Goal: Task Accomplishment & Management: Use online tool/utility

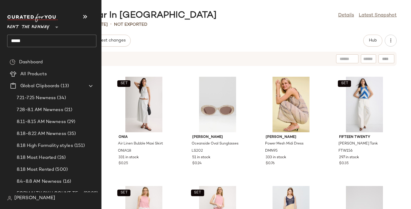
click at [17, 41] on input "****" at bounding box center [51, 41] width 89 height 13
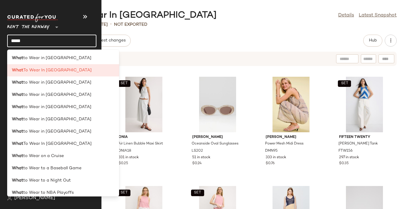
click at [17, 41] on input "****" at bounding box center [51, 41] width 89 height 13
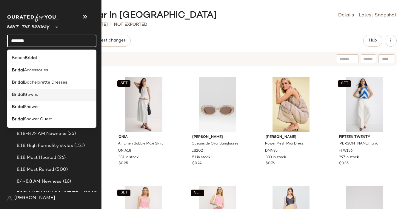
click at [29, 113] on div "Bridal Gowns" at bounding box center [51, 119] width 89 height 12
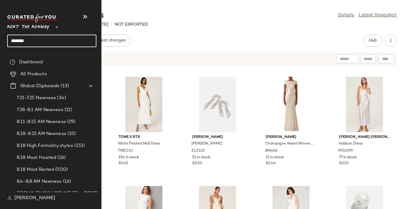
click at [23, 38] on input "******" at bounding box center [51, 41] width 89 height 13
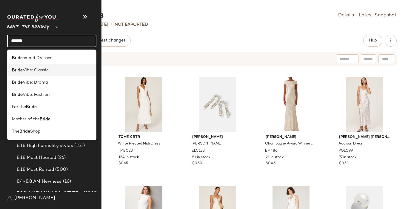
click at [24, 89] on div "Bride Vibe: Classic" at bounding box center [51, 95] width 89 height 12
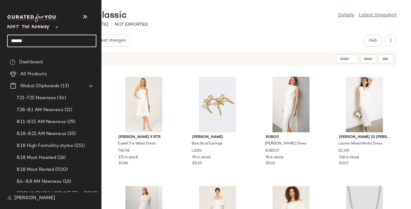
click at [27, 43] on input "*****" at bounding box center [51, 41] width 89 height 13
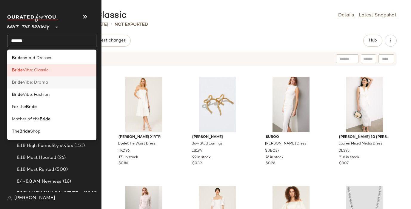
click at [20, 81] on b "Bride" at bounding box center [17, 82] width 11 height 6
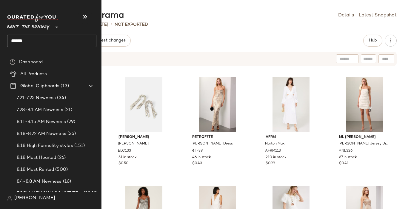
click at [30, 38] on input "*****" at bounding box center [51, 41] width 89 height 13
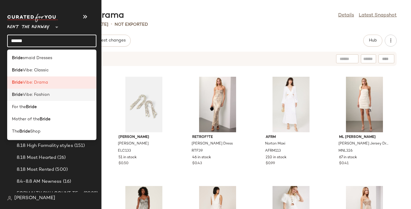
click at [11, 113] on div "Bride Vibe: Fashion" at bounding box center [51, 119] width 89 height 12
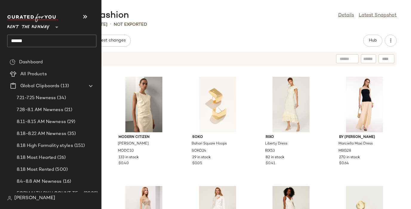
click at [18, 41] on input "*****" at bounding box center [51, 41] width 89 height 13
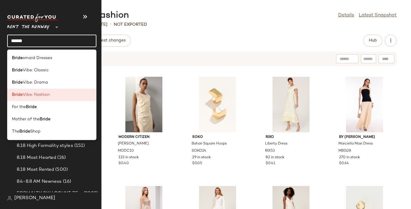
click at [18, 41] on input "*****" at bounding box center [51, 41] width 89 height 13
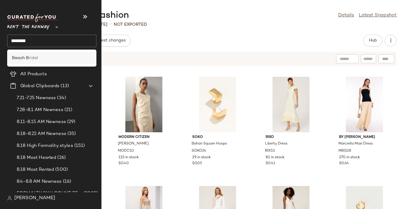
click at [18, 60] on b "Beach B" at bounding box center [20, 58] width 17 height 6
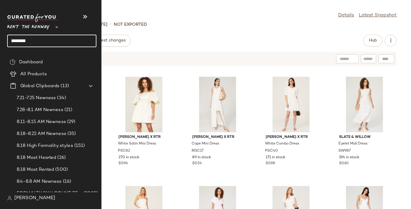
click at [18, 41] on input "*******" at bounding box center [51, 41] width 89 height 13
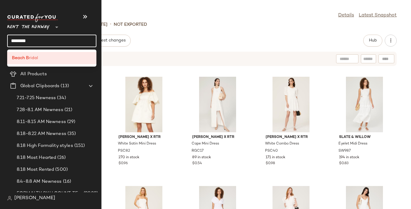
click at [18, 41] on input "*******" at bounding box center [51, 41] width 89 height 13
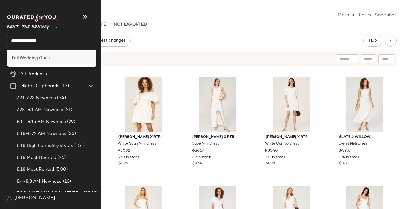
click at [29, 57] on b "Fall Wedding G" at bounding box center [27, 58] width 31 height 6
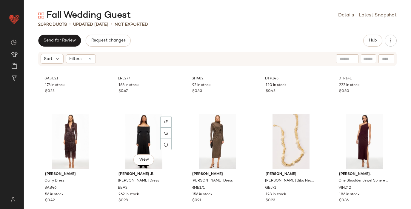
scroll to position [302, 0]
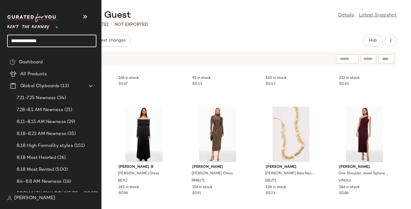
click at [14, 43] on input "**********" at bounding box center [51, 41] width 89 height 13
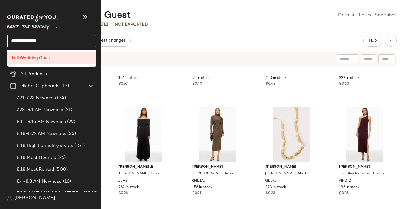
click at [14, 43] on input "**********" at bounding box center [51, 41] width 89 height 13
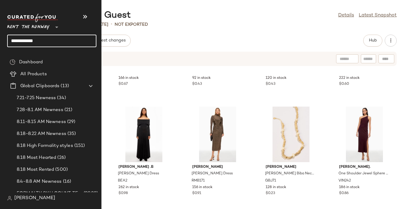
click at [24, 41] on input "**********" at bounding box center [51, 41] width 89 height 13
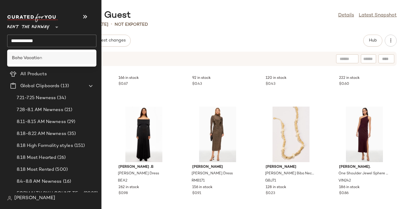
click at [23, 55] on b "Boho Vacatio" at bounding box center [26, 58] width 28 height 6
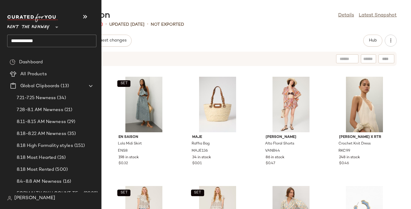
click at [18, 44] on input "**********" at bounding box center [51, 41] width 89 height 13
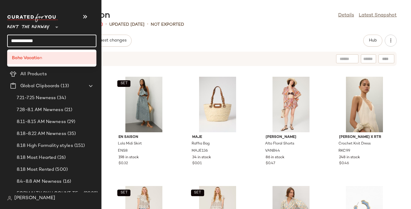
click at [18, 44] on input "**********" at bounding box center [51, 41] width 89 height 13
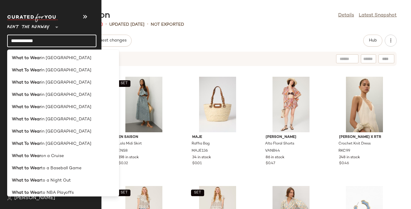
click at [27, 80] on b "What to Wear" at bounding box center [26, 82] width 29 height 6
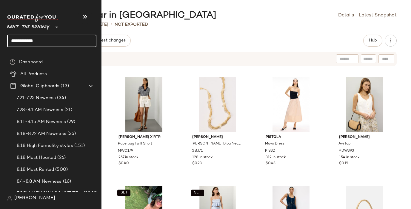
click at [19, 43] on input "**********" at bounding box center [51, 41] width 89 height 13
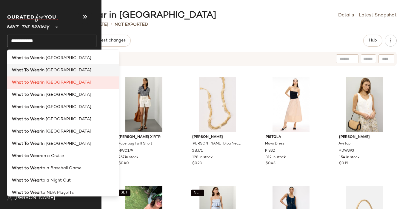
click at [21, 69] on b "What To Wear" at bounding box center [26, 70] width 29 height 6
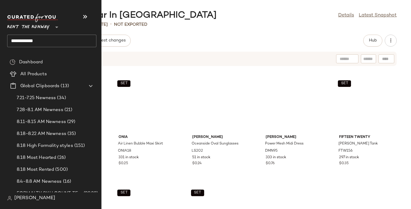
click at [27, 37] on input "**********" at bounding box center [51, 41] width 89 height 13
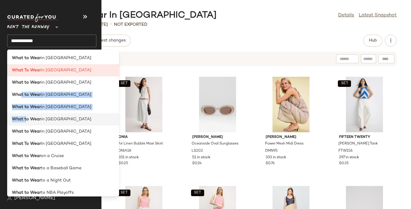
drag, startPoint x: 21, startPoint y: 93, endPoint x: 27, endPoint y: 121, distance: 28.7
click at [27, 121] on div "What to Wear in [GEOGRAPHIC_DATA] What To Wear In [GEOGRAPHIC_DATA] What to Wea…" at bounding box center [63, 122] width 112 height 147
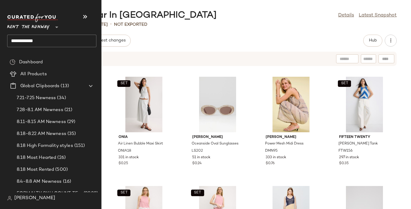
click at [38, 38] on input "**********" at bounding box center [51, 41] width 89 height 13
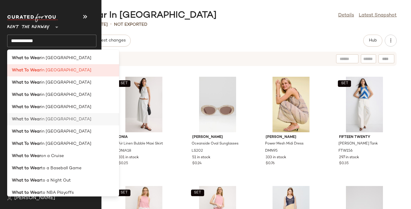
click at [42, 119] on span "in [GEOGRAPHIC_DATA]" at bounding box center [66, 119] width 50 height 6
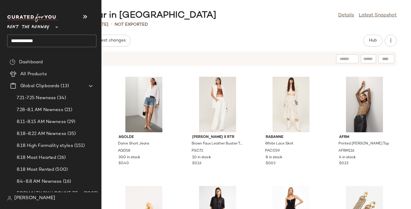
click at [22, 43] on input "**********" at bounding box center [51, 41] width 89 height 13
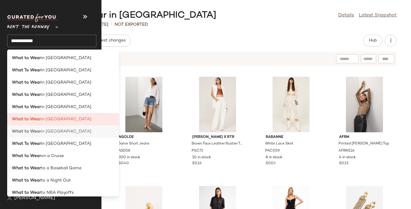
click at [36, 130] on b "What to Wear" at bounding box center [26, 131] width 29 height 6
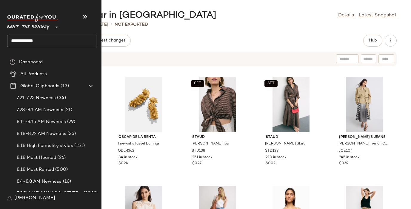
click at [16, 43] on input "**********" at bounding box center [51, 41] width 89 height 13
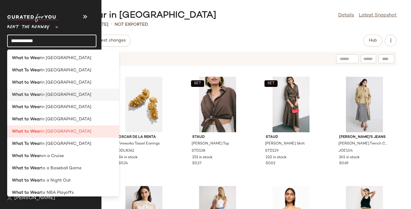
click at [24, 113] on div "What to Wear in [GEOGRAPHIC_DATA]" at bounding box center [63, 119] width 112 height 12
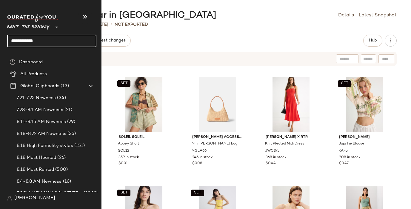
click at [25, 40] on input "**********" at bounding box center [51, 41] width 89 height 13
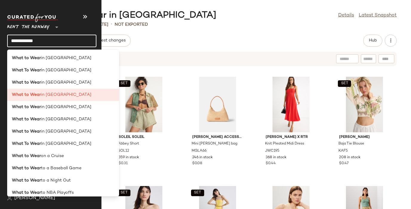
click at [25, 40] on input "**********" at bounding box center [51, 41] width 89 height 13
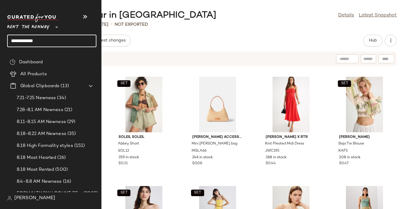
click at [25, 40] on input "**********" at bounding box center [51, 41] width 89 height 13
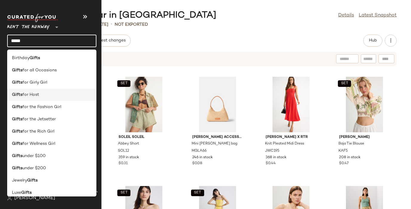
scroll to position [1, 0]
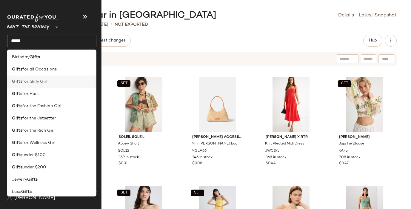
click at [19, 100] on div "Gifts for Girly Girl" at bounding box center [51, 106] width 89 height 12
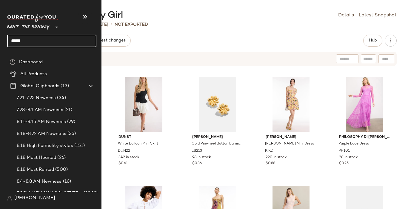
click at [23, 39] on input "*****" at bounding box center [51, 41] width 89 height 13
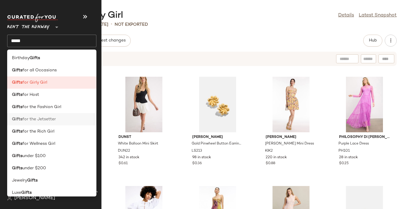
click at [28, 137] on div "Gifts for the Jetsetter" at bounding box center [51, 143] width 89 height 12
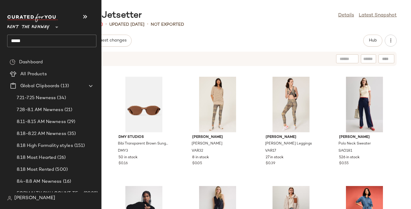
click at [26, 43] on input "*****" at bounding box center [51, 41] width 89 height 13
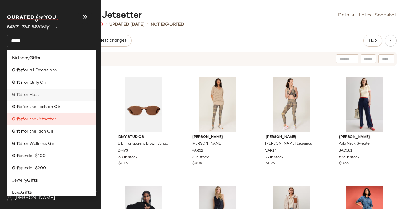
click at [30, 95] on span "for Host" at bounding box center [30, 95] width 17 height 6
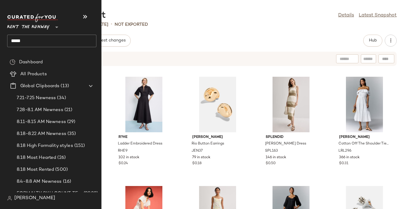
click at [24, 41] on input "*****" at bounding box center [51, 41] width 89 height 13
click at [16, 44] on input "*****" at bounding box center [51, 41] width 89 height 13
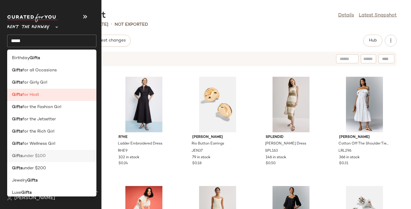
click at [32, 174] on div "Gifts under $100" at bounding box center [51, 180] width 89 height 12
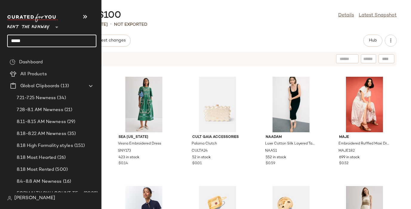
click at [14, 45] on input "*****" at bounding box center [51, 41] width 89 height 13
click at [16, 40] on input "*****" at bounding box center [51, 41] width 89 height 13
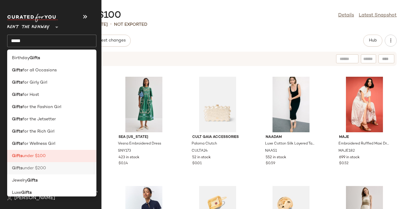
click at [17, 170] on b "Gifts" at bounding box center [17, 168] width 10 height 6
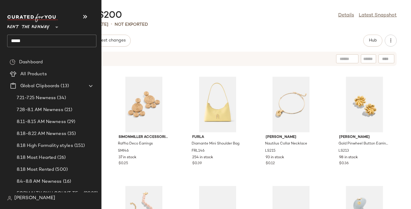
click at [23, 38] on input "*****" at bounding box center [51, 41] width 89 height 13
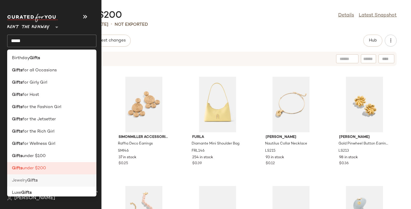
click at [25, 182] on span "Jewelry" at bounding box center [19, 180] width 15 height 6
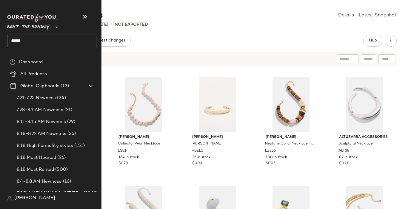
click at [41, 41] on input "*****" at bounding box center [51, 41] width 89 height 13
click at [15, 41] on input "*****" at bounding box center [51, 41] width 89 height 13
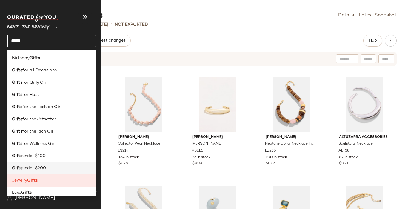
scroll to position [5, 0]
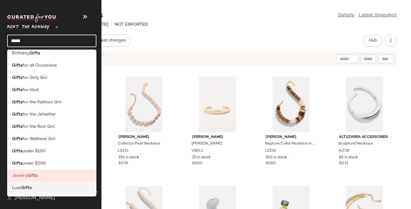
click at [29, 188] on b "Gifts" at bounding box center [26, 188] width 10 height 6
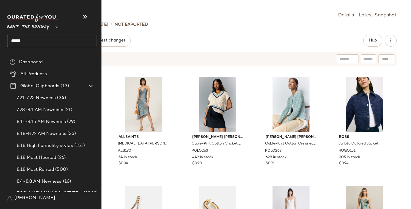
click at [17, 41] on input "*****" at bounding box center [51, 41] width 89 height 13
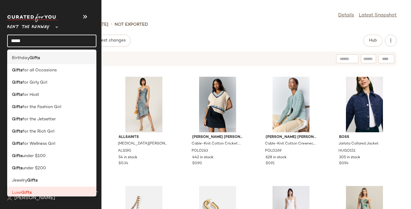
click at [25, 61] on span "Birthday" at bounding box center [21, 58] width 18 height 6
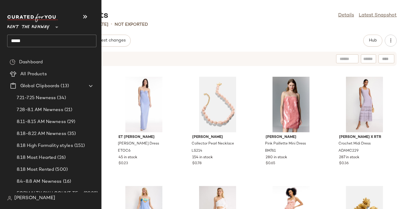
click at [23, 43] on input "*****" at bounding box center [51, 41] width 89 height 13
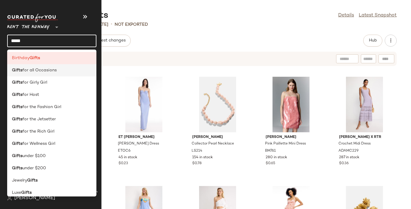
click at [22, 69] on span "for all Occasions" at bounding box center [39, 70] width 34 height 6
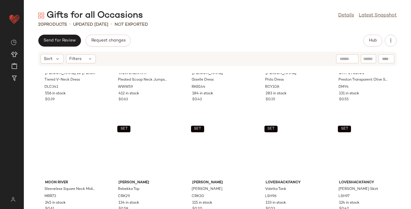
scroll to position [302, 0]
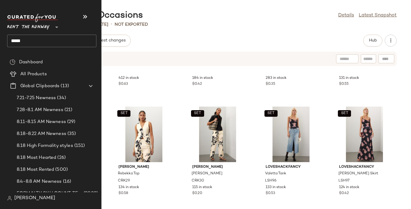
click at [17, 40] on input "*****" at bounding box center [51, 41] width 89 height 13
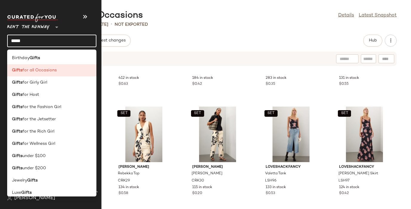
click at [17, 40] on input "*****" at bounding box center [51, 41] width 89 height 13
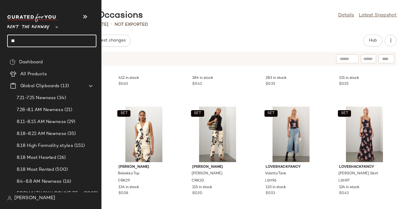
type input "*"
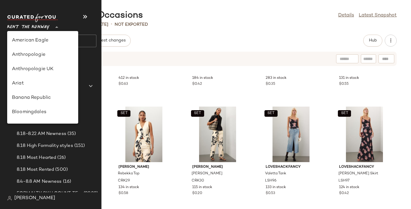
click at [30, 26] on span "Rent the Runway" at bounding box center [28, 25] width 42 height 11
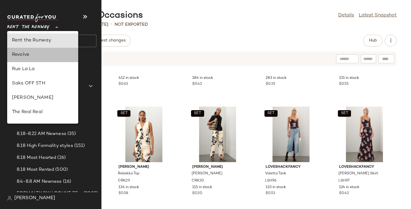
click at [33, 52] on div "Revolve" at bounding box center [42, 54] width 61 height 7
type input "**"
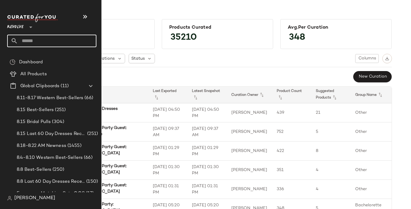
click at [28, 40] on input "text" at bounding box center [57, 41] width 78 height 13
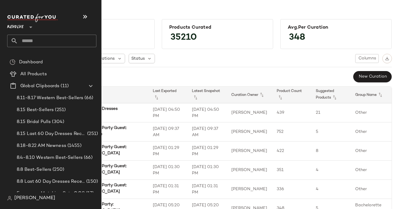
click at [33, 42] on input "text" at bounding box center [57, 41] width 78 height 13
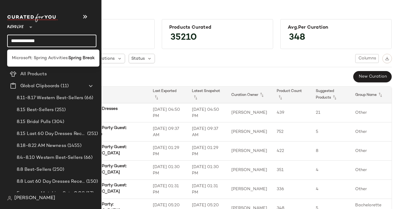
type input "**********"
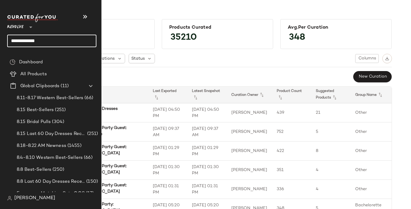
click at [36, 42] on input "**********" at bounding box center [51, 41] width 89 height 13
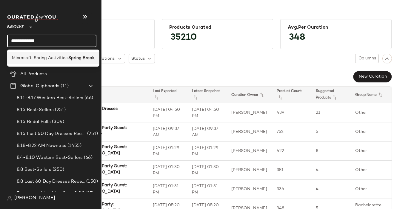
click at [51, 61] on span "Microsoft: Spring Activities:" at bounding box center [40, 58] width 56 height 6
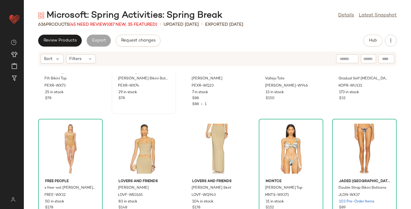
scroll to position [66, 0]
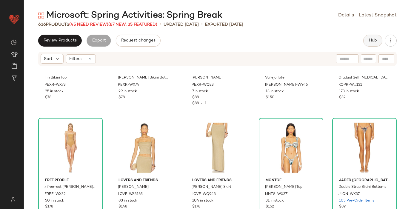
click at [367, 41] on button "Hub" at bounding box center [372, 41] width 19 height 12
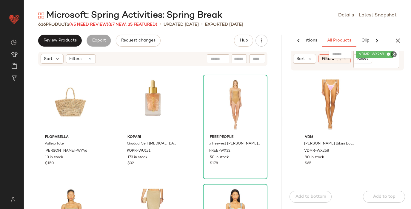
scroll to position [109, 0]
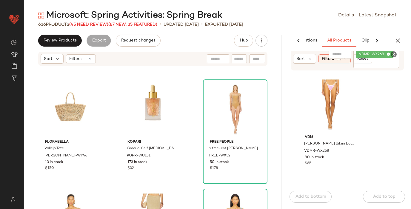
drag, startPoint x: 217, startPoint y: 123, endPoint x: 288, endPoint y: 119, distance: 71.7
click at [288, 119] on div "Microsoft: Spring Activities: Spring Break Details Latest Snapshot 636 Products…" at bounding box center [217, 109] width 387 height 199
click at [89, 25] on span "(45 Need Review)" at bounding box center [88, 24] width 39 height 4
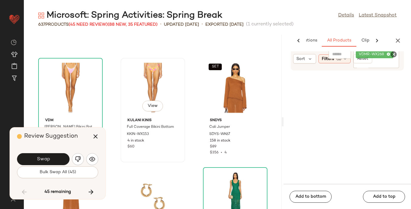
scroll to position [6668, 0]
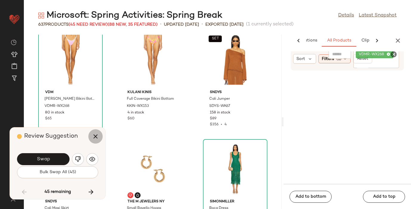
click at [96, 135] on icon "button" at bounding box center [95, 136] width 7 height 7
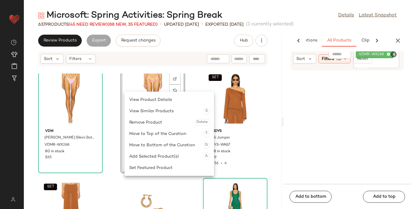
click at [136, 119] on div "Remove Product Delete" at bounding box center [169, 122] width 80 height 11
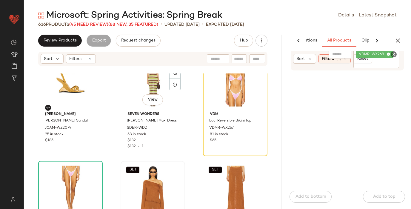
scroll to position [6573, 0]
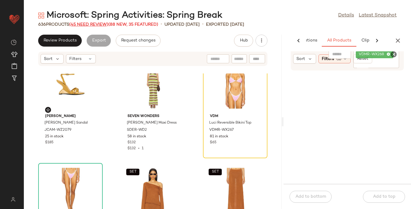
click at [82, 25] on span "(45 Need Review)" at bounding box center [88, 24] width 39 height 4
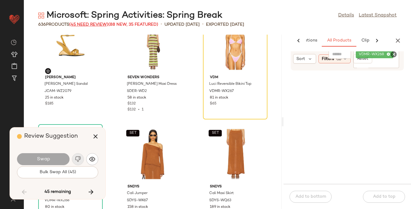
scroll to position [6548, 0]
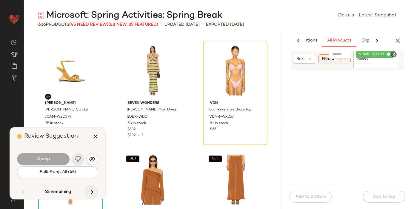
click at [92, 192] on icon "button" at bounding box center [90, 191] width 7 height 7
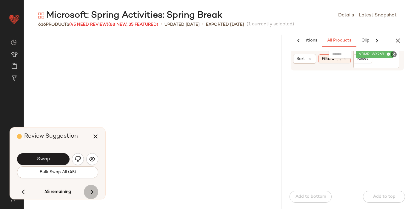
scroll to position [6875, 0]
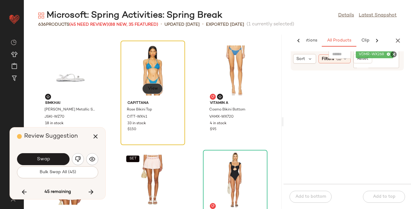
click at [150, 89] on span "View" at bounding box center [152, 88] width 10 height 5
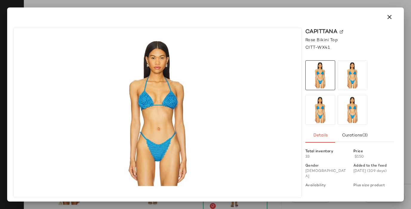
click at [342, 32] on img at bounding box center [341, 32] width 4 height 4
click at [341, 31] on img at bounding box center [341, 32] width 4 height 4
click at [387, 15] on icon "button" at bounding box center [389, 16] width 7 height 7
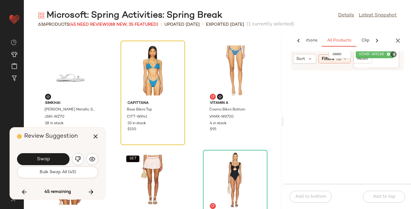
click at [394, 53] on icon "Clear Filter" at bounding box center [393, 54] width 7 height 7
paste input "*********"
type input "*********"
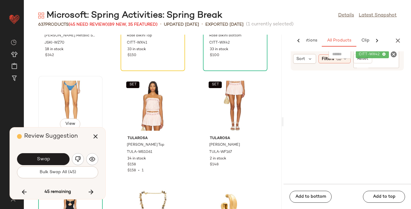
scroll to position [6950, 0]
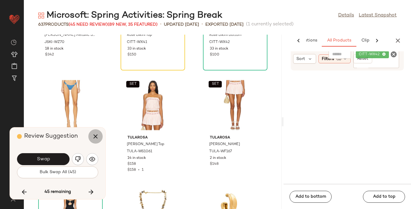
click at [96, 137] on icon "button" at bounding box center [95, 136] width 7 height 7
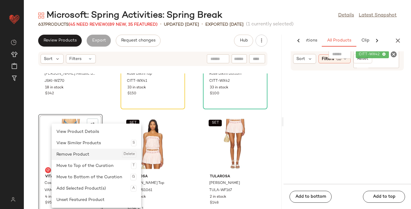
click at [77, 154] on div "Remove Product Delete" at bounding box center [96, 153] width 80 height 11
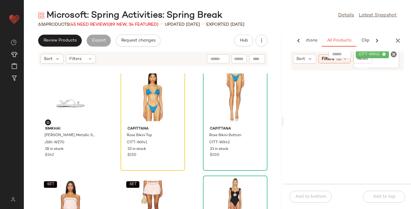
scroll to position [6889, 0]
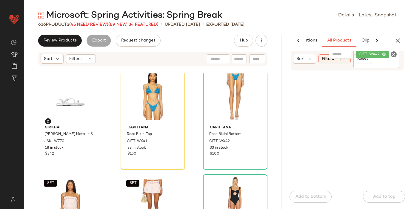
click at [94, 26] on span "(45 Need Review)" at bounding box center [88, 24] width 39 height 4
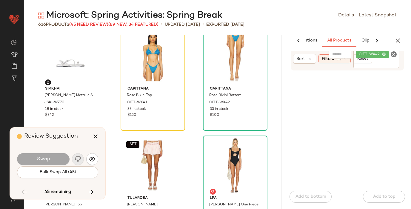
scroll to position [6548, 0]
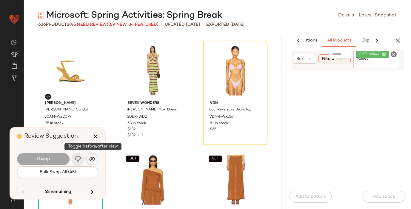
click at [92, 157] on img "button" at bounding box center [92, 159] width 6 height 6
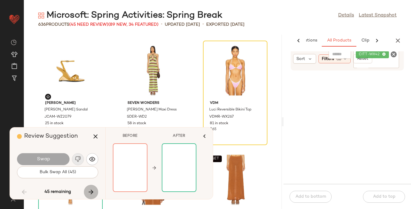
click at [89, 189] on icon "button" at bounding box center [90, 191] width 7 height 7
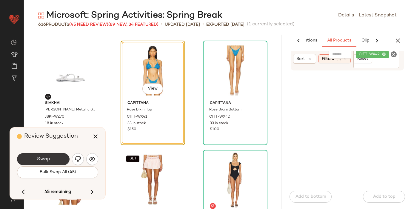
click at [48, 157] on span "Swap" at bounding box center [42, 159] width 13 height 6
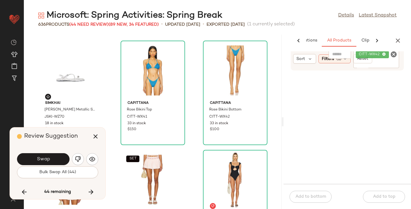
scroll to position [7421, 0]
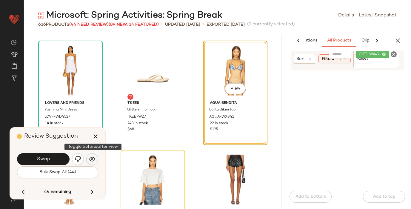
click at [91, 160] on img "button" at bounding box center [92, 159] width 6 height 6
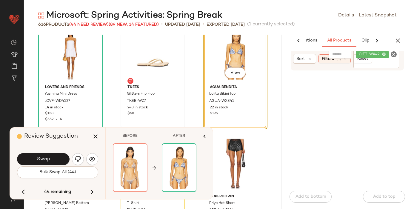
scroll to position [7437, 0]
click at [394, 54] on icon "Clear Filter" at bounding box center [393, 54] width 7 height 7
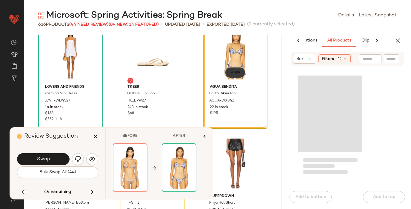
click at [234, 69] on button "View" at bounding box center [235, 72] width 20 height 11
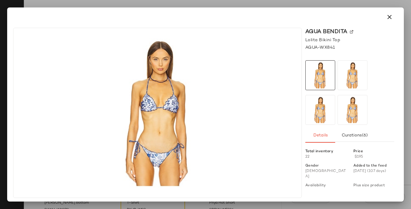
click at [349, 31] on div "Agua Bendita" at bounding box center [349, 32] width 89 height 8
click at [352, 31] on img at bounding box center [351, 32] width 4 height 4
click at [389, 15] on icon "button" at bounding box center [389, 16] width 7 height 7
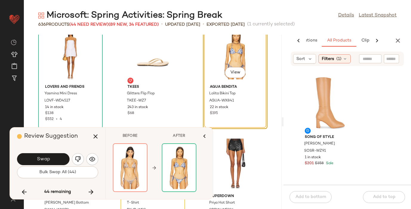
click at [392, 59] on input "text" at bounding box center [391, 59] width 10 height 6
paste input "**********"
type input "**********"
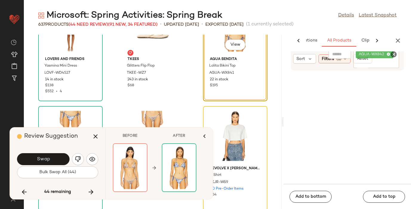
scroll to position [7502, 0]
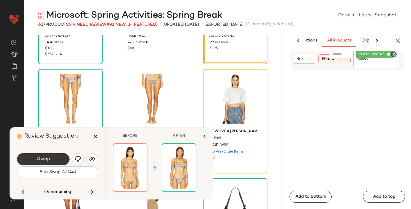
click at [47, 159] on span "Swap" at bounding box center [42, 159] width 13 height 6
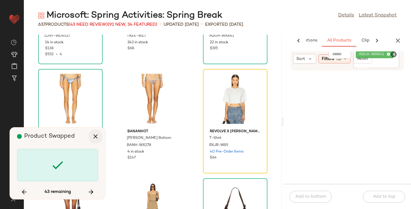
click at [95, 137] on icon "button" at bounding box center [95, 136] width 7 height 7
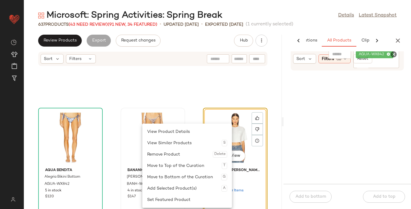
scroll to position [7530, 0]
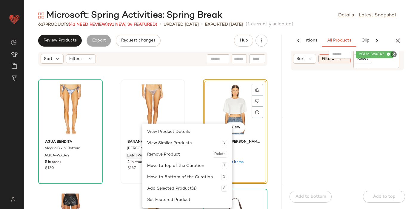
click at [171, 153] on div "Remove Product Delete" at bounding box center [187, 153] width 80 height 11
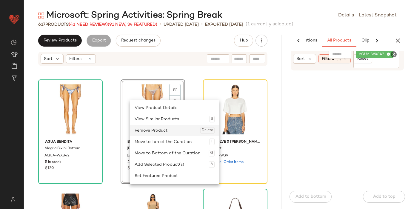
click at [141, 129] on div "Remove Product Delete" at bounding box center [174, 130] width 80 height 11
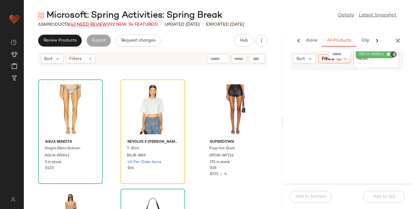
click at [86, 22] on span "(43 Need Review)" at bounding box center [88, 24] width 39 height 4
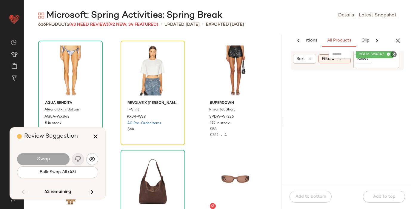
scroll to position [6548, 0]
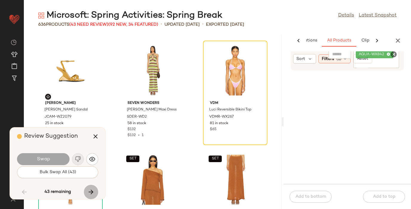
click at [90, 191] on icon "button" at bounding box center [90, 191] width 7 height 7
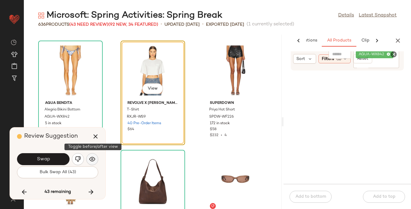
click at [93, 157] on img "button" at bounding box center [92, 159] width 6 height 6
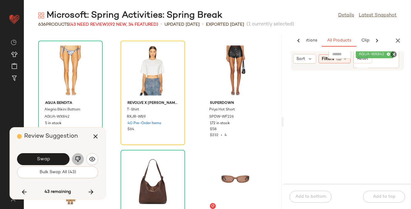
click at [78, 158] on img "button" at bounding box center [78, 159] width 6 height 6
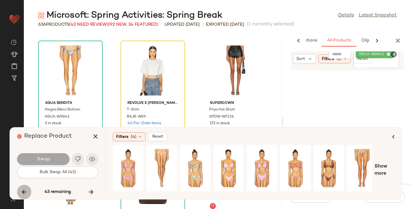
click at [23, 191] on icon "button" at bounding box center [24, 191] width 7 height 7
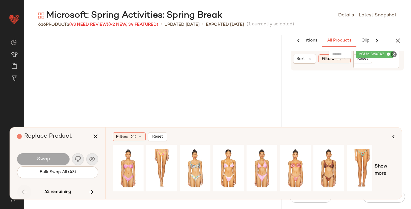
scroll to position [6548, 0]
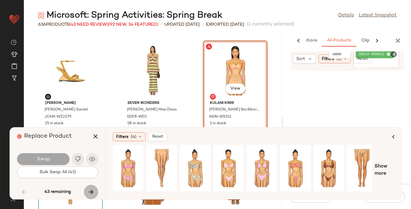
click at [90, 191] on icon "button" at bounding box center [90, 191] width 7 height 7
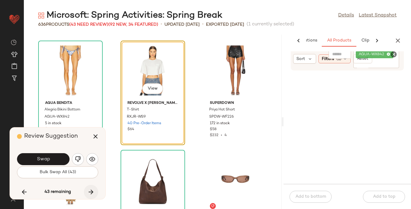
click at [90, 191] on icon "button" at bounding box center [90, 191] width 7 height 7
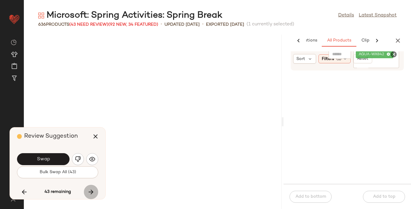
scroll to position [7748, 0]
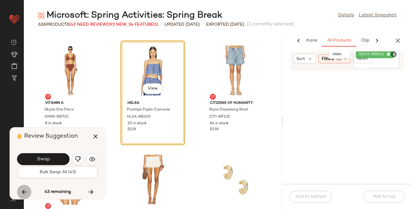
click at [24, 191] on icon "button" at bounding box center [24, 191] width 7 height 7
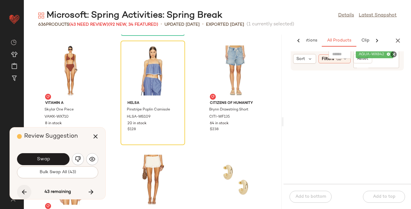
scroll to position [7530, 0]
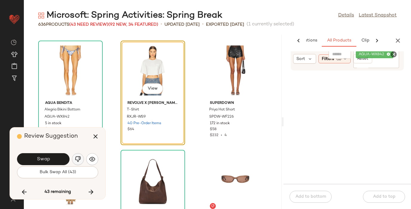
click at [78, 157] on img "button" at bounding box center [78, 159] width 6 height 6
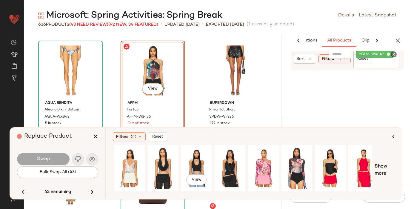
scroll to position [0, 72]
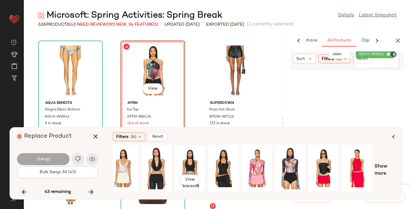
click at [189, 159] on div "View" at bounding box center [190, 168] width 27 height 42
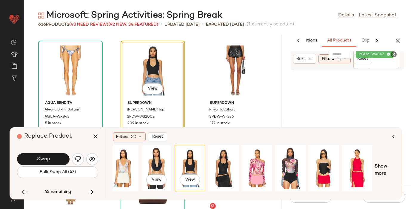
click at [161, 160] on div "View" at bounding box center [156, 168] width 27 height 42
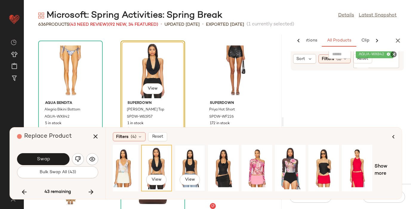
click at [191, 162] on div "View" at bounding box center [190, 168] width 27 height 42
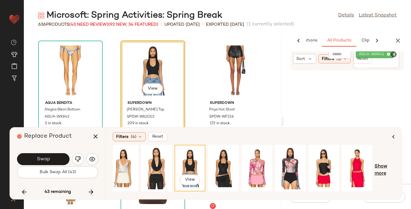
click at [383, 167] on span "Show more" at bounding box center [384, 170] width 20 height 14
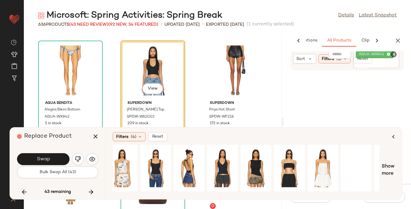
scroll to position [0, 398]
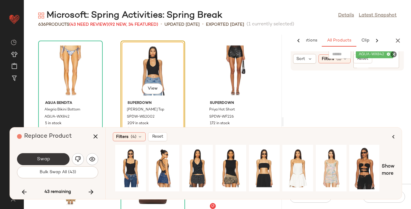
click at [56, 157] on button "Swap" at bounding box center [43, 159] width 52 height 12
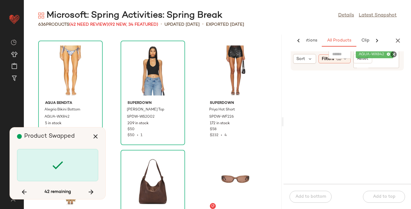
scroll to position [7748, 0]
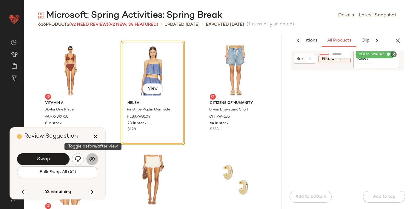
click at [92, 158] on img "button" at bounding box center [92, 159] width 6 height 6
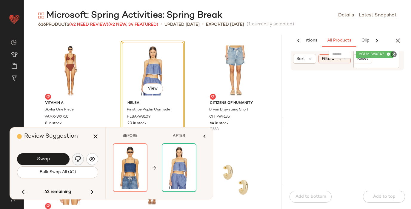
click at [78, 157] on img "button" at bounding box center [78, 159] width 6 height 6
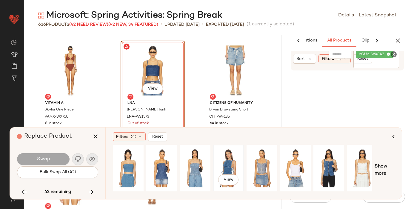
click at [225, 165] on div "View" at bounding box center [228, 168] width 27 height 42
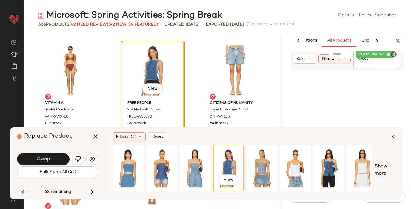
scroll to position [0, 72]
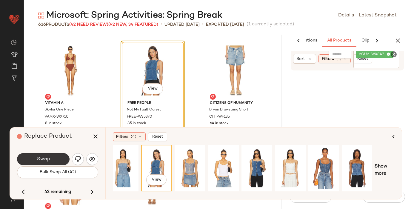
click at [44, 156] on button "Swap" at bounding box center [43, 159] width 52 height 12
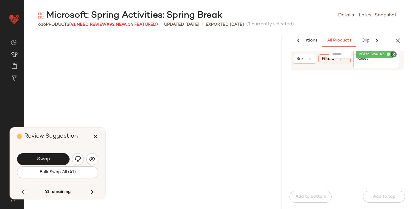
scroll to position [8730, 0]
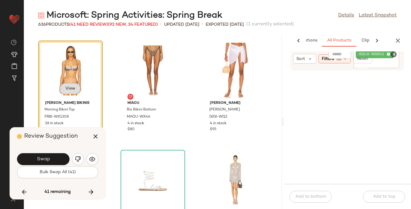
click at [69, 88] on span "View" at bounding box center [70, 88] width 10 height 5
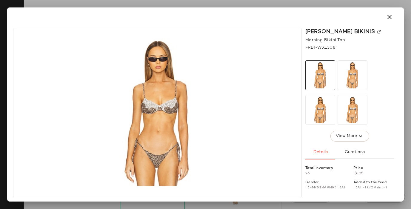
click at [377, 31] on img at bounding box center [379, 32] width 4 height 4
click at [389, 18] on icon "button" at bounding box center [389, 16] width 7 height 7
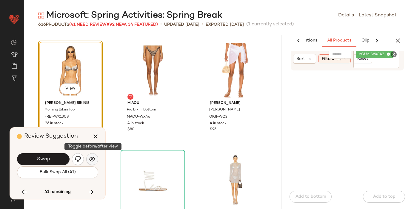
click at [93, 160] on img "button" at bounding box center [92, 159] width 6 height 6
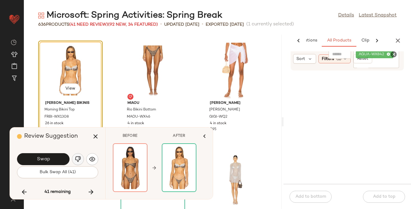
click at [76, 160] on img "button" at bounding box center [78, 159] width 6 height 6
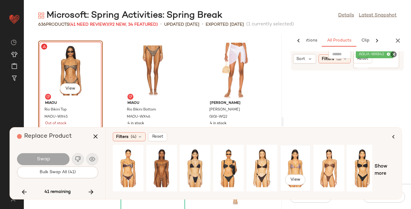
click at [290, 160] on div "View" at bounding box center [295, 168] width 27 height 42
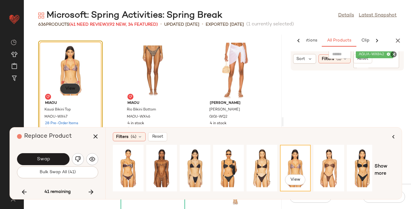
click at [69, 86] on span "View" at bounding box center [70, 88] width 10 height 5
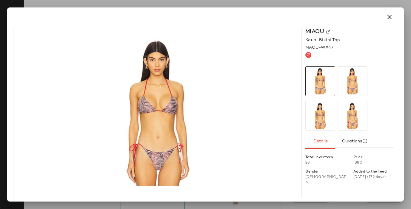
click at [328, 32] on img at bounding box center [328, 32] width 4 height 4
click at [388, 16] on icon "button" at bounding box center [389, 16] width 7 height 7
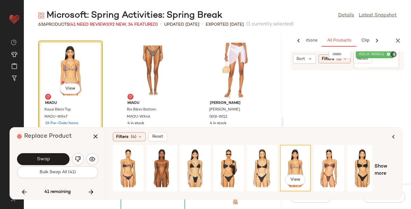
click at [393, 55] on icon "Clear Filter" at bounding box center [393, 54] width 7 height 7
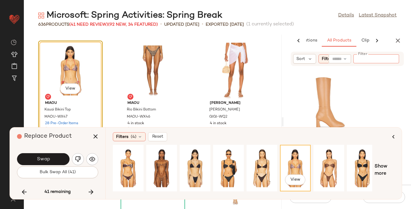
paste input "*********"
type input "*********"
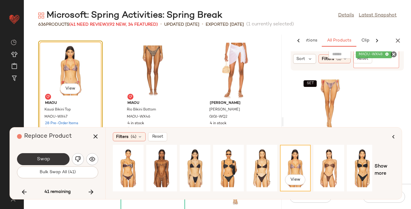
drag, startPoint x: 48, startPoint y: 159, endPoint x: 45, endPoint y: 159, distance: 3.6
click at [48, 159] on span "Swap" at bounding box center [42, 159] width 13 height 6
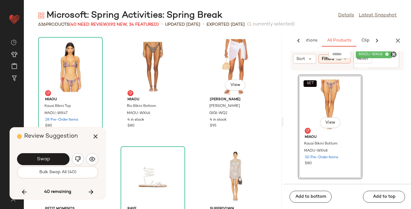
scroll to position [8720, 0]
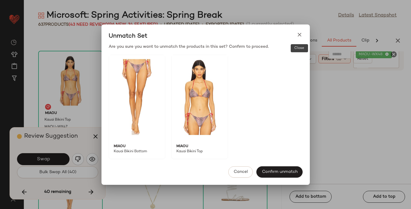
click at [297, 35] on icon at bounding box center [299, 35] width 6 height 6
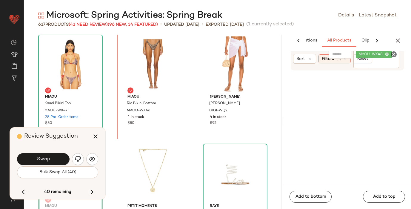
scroll to position [8700, 0]
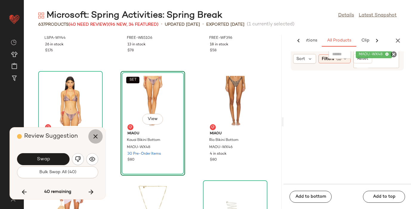
click at [96, 137] on icon "button" at bounding box center [95, 136] width 7 height 7
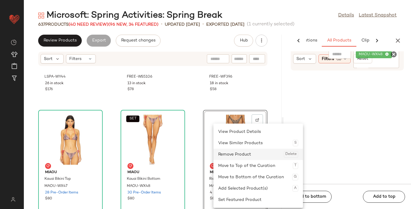
click at [231, 153] on div "Remove Product Delete" at bounding box center [258, 153] width 80 height 11
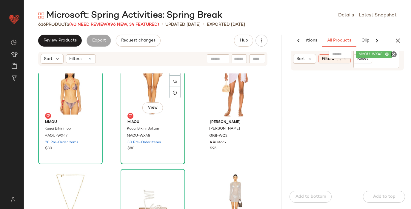
scroll to position [8751, 0]
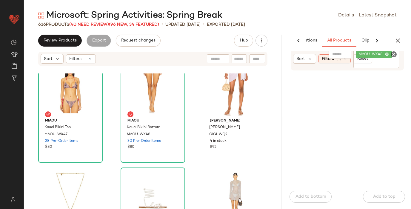
click at [89, 24] on span "(40 Need Review)" at bounding box center [89, 24] width 40 height 4
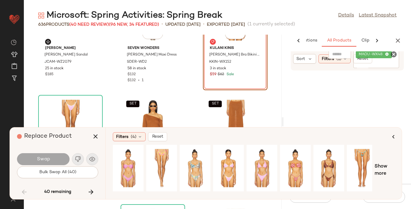
scroll to position [6602, 0]
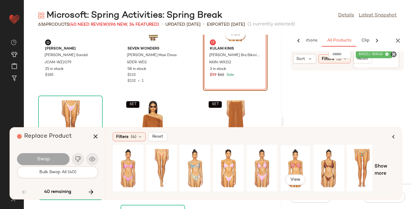
click at [293, 170] on div "View" at bounding box center [295, 168] width 27 height 42
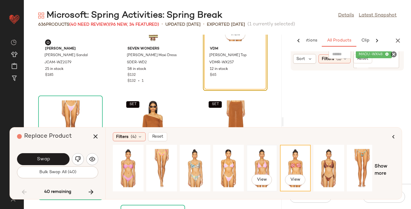
click at [269, 162] on div "View" at bounding box center [261, 168] width 27 height 42
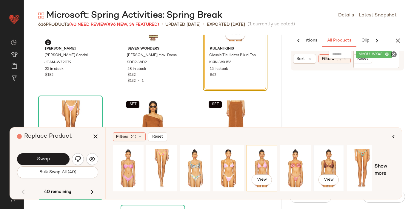
click at [332, 162] on div "View" at bounding box center [328, 168] width 27 height 42
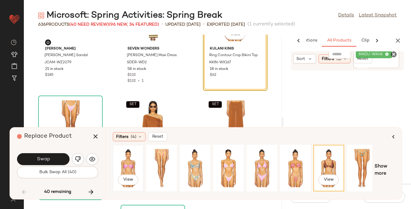
click at [125, 163] on div "View" at bounding box center [128, 168] width 27 height 42
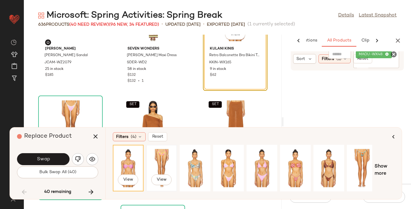
click at [160, 167] on div "View" at bounding box center [161, 168] width 27 height 42
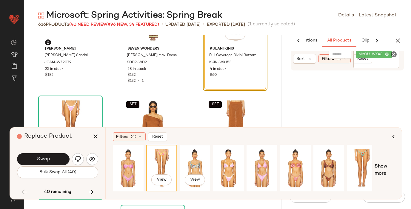
click at [199, 159] on div "View" at bounding box center [195, 168] width 27 height 42
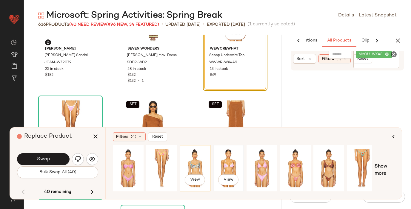
click at [230, 162] on div "View" at bounding box center [228, 168] width 27 height 42
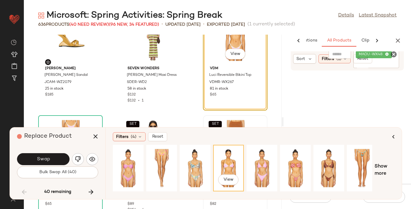
scroll to position [6568, 0]
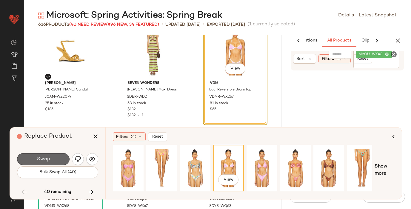
click at [52, 158] on button "Swap" at bounding box center [43, 159] width 52 height 12
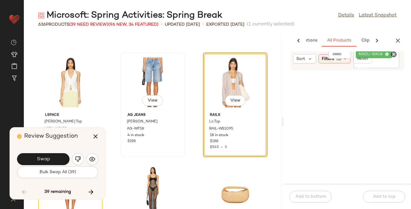
scroll to position [9808, 0]
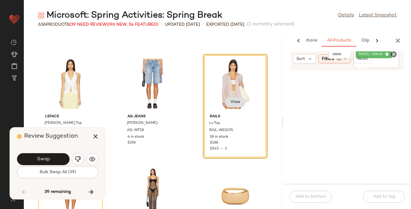
click at [233, 100] on span "View" at bounding box center [235, 102] width 10 height 5
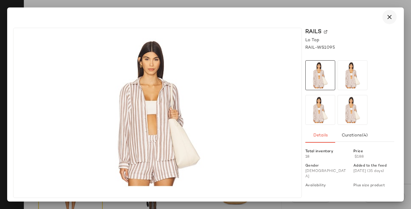
click at [391, 19] on icon "button" at bounding box center [389, 16] width 7 height 7
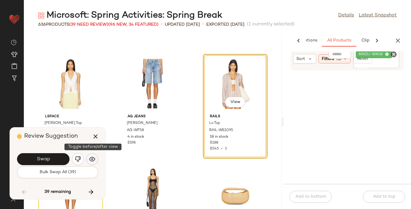
click at [95, 158] on img "button" at bounding box center [92, 159] width 6 height 6
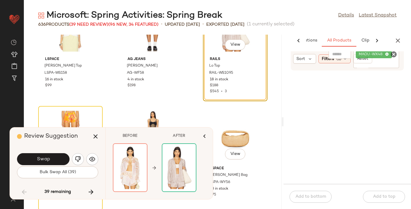
scroll to position [9861, 0]
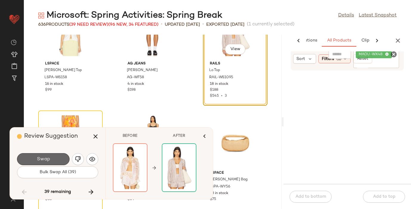
click at [43, 159] on span "Swap" at bounding box center [42, 159] width 13 height 6
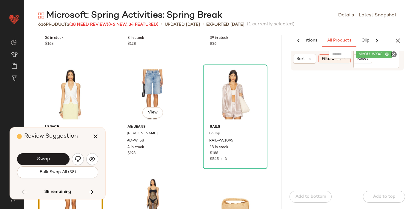
scroll to position [9796, 0]
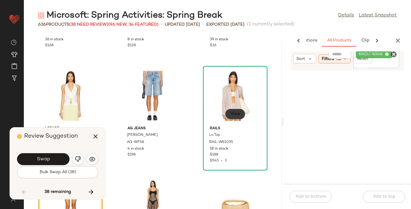
click at [233, 116] on span "View" at bounding box center [235, 114] width 10 height 5
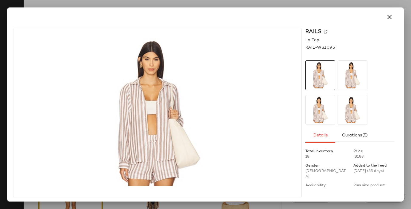
click at [325, 32] on img at bounding box center [326, 32] width 4 height 4
click at [383, 16] on button "button" at bounding box center [389, 17] width 14 height 14
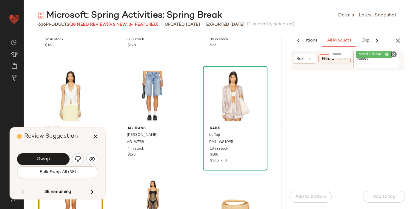
click at [393, 52] on icon "Clear Filter" at bounding box center [393, 54] width 7 height 7
paste input "*********"
type input "*********"
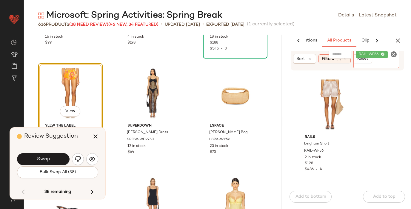
scroll to position [9908, 0]
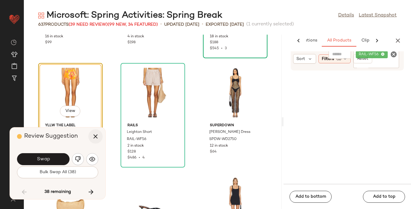
click at [95, 133] on icon "button" at bounding box center [95, 136] width 7 height 7
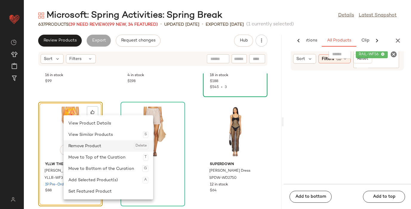
click at [90, 145] on div "Remove Product Delete" at bounding box center [108, 145] width 80 height 11
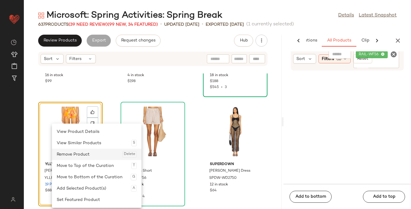
click at [78, 153] on div "Remove Product Delete" at bounding box center [97, 153] width 80 height 11
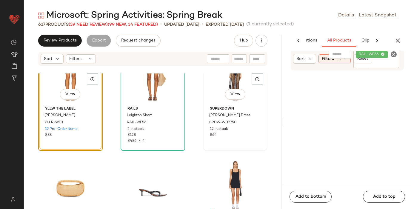
scroll to position [9970, 0]
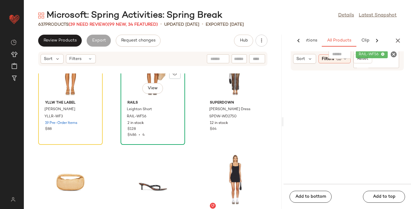
click at [165, 121] on div "2 in stock" at bounding box center [152, 122] width 51 height 5
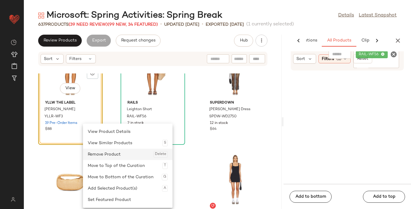
click at [97, 154] on div "Remove Product Delete" at bounding box center [128, 153] width 80 height 11
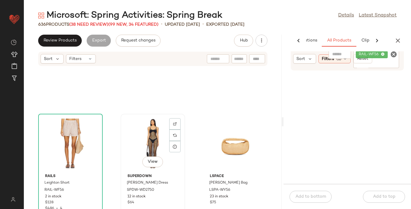
scroll to position [9896, 0]
click at [79, 24] on span "(38 Need Review)" at bounding box center [88, 24] width 39 height 4
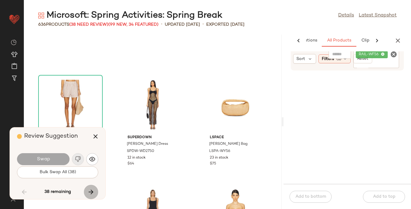
click at [91, 189] on icon "button" at bounding box center [90, 191] width 7 height 7
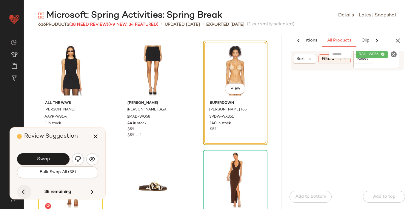
click at [24, 190] on icon "button" at bounding box center [24, 191] width 7 height 7
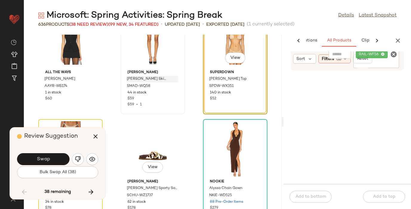
scroll to position [10723, 0]
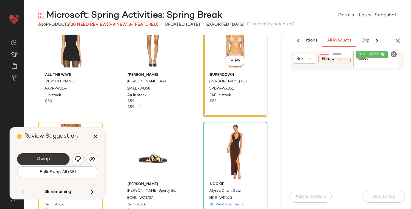
click at [47, 159] on span "Swap" at bounding box center [42, 159] width 13 height 6
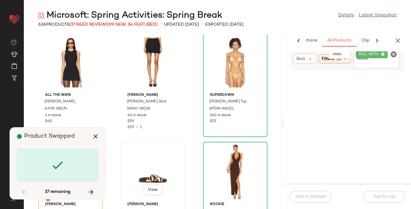
scroll to position [10701, 0]
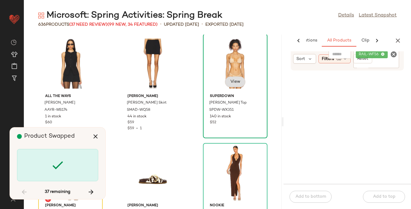
click at [233, 82] on span "View" at bounding box center [235, 81] width 10 height 5
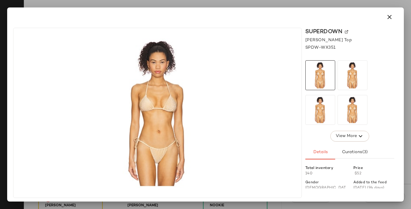
click at [346, 32] on img at bounding box center [346, 32] width 4 height 4
click at [389, 16] on icon "button" at bounding box center [389, 16] width 7 height 7
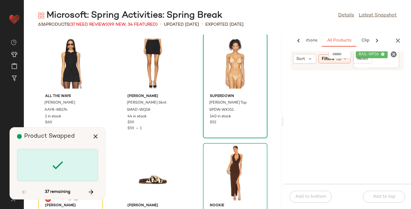
click at [392, 54] on icon "Clear Filter" at bounding box center [393, 54] width 7 height 7
paste input "**********"
type input "**********"
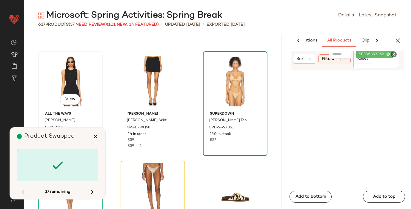
scroll to position [10751, 0]
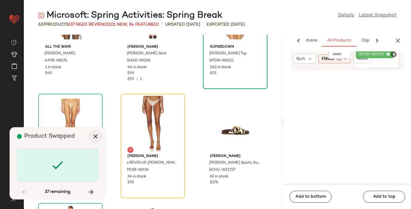
click at [94, 135] on icon "button" at bounding box center [95, 136] width 7 height 7
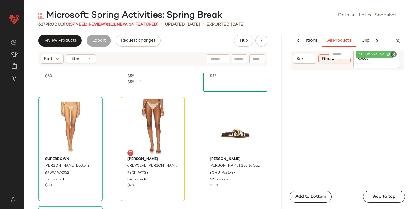
scroll to position [10797, 0]
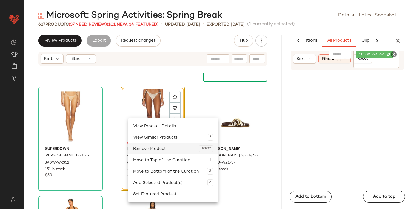
click at [148, 146] on div "Remove Product Delete" at bounding box center [173, 148] width 80 height 11
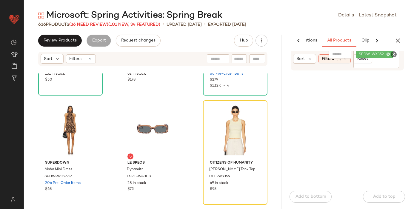
scroll to position [10895, 0]
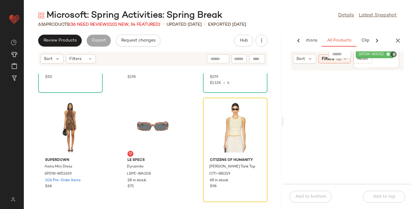
click at [94, 27] on div "636 Products (36 Need Review) (101 New, 34 Featured)" at bounding box center [99, 24] width 122 height 6
click at [91, 23] on span "(36 Need Review)" at bounding box center [88, 24] width 39 height 4
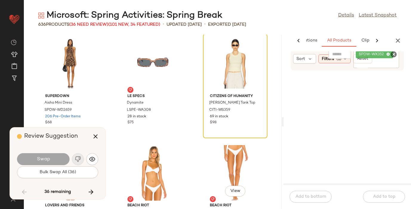
scroll to position [10921, 0]
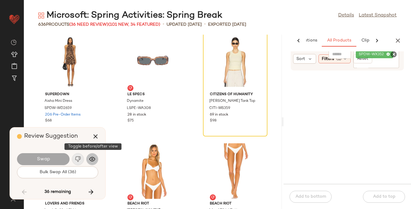
click at [93, 159] on img "button" at bounding box center [92, 159] width 6 height 6
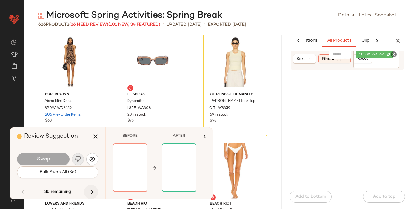
click at [91, 192] on icon "button" at bounding box center [90, 191] width 7 height 7
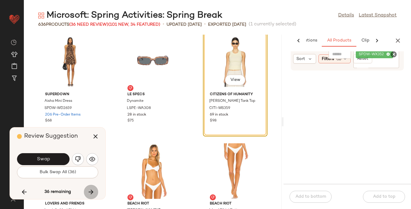
scroll to position [10913, 0]
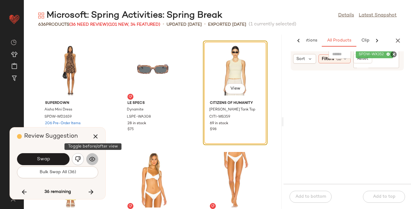
click at [94, 159] on img "button" at bounding box center [92, 159] width 6 height 6
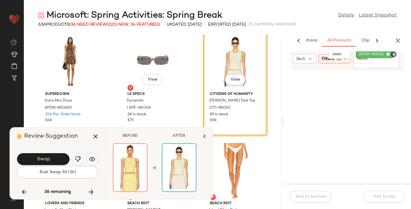
scroll to position [10919, 0]
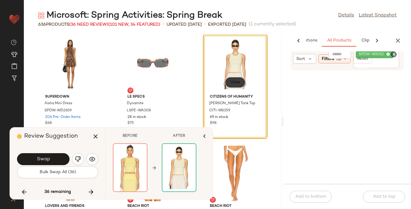
click at [234, 82] on span "View" at bounding box center [235, 82] width 10 height 5
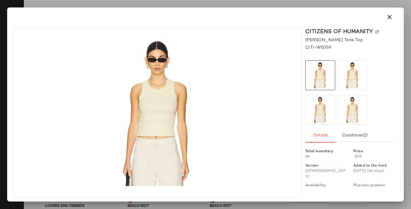
click at [376, 31] on img at bounding box center [377, 32] width 4 height 4
click at [389, 19] on icon "button" at bounding box center [389, 16] width 7 height 7
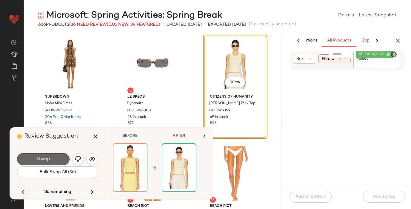
click at [47, 158] on span "Swap" at bounding box center [42, 159] width 13 height 6
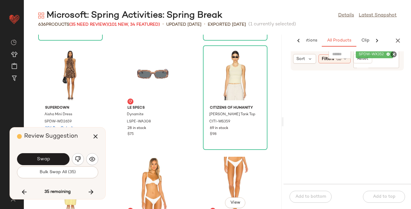
scroll to position [10902, 0]
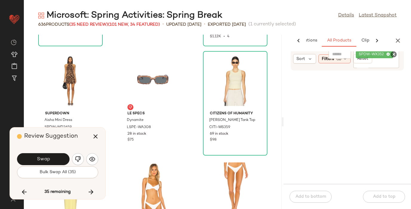
click at [394, 53] on icon "Clear Filter" at bounding box center [393, 54] width 7 height 7
paste input "**********"
type input "**********"
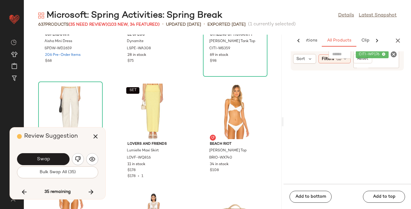
scroll to position [10986, 0]
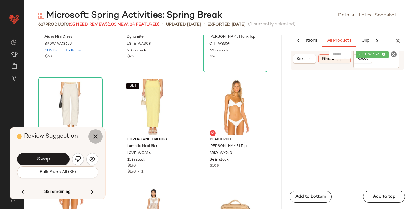
click at [95, 134] on icon "button" at bounding box center [95, 136] width 7 height 7
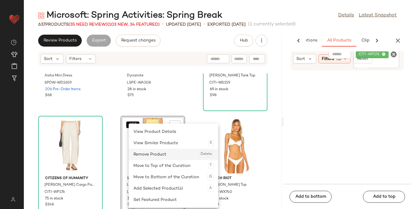
click at [151, 153] on div "Remove Product Delete" at bounding box center [173, 153] width 80 height 11
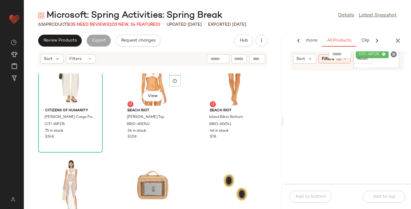
scroll to position [11054, 0]
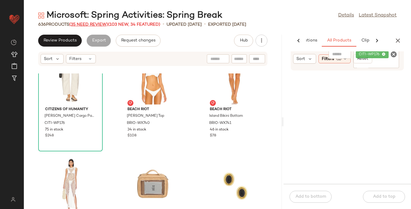
click at [99, 24] on span "(35 Need Review)" at bounding box center [88, 24] width 39 height 4
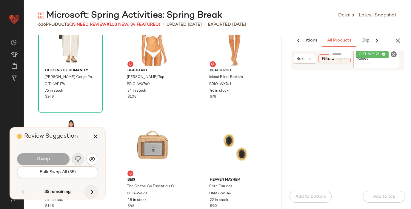
click at [91, 189] on icon "button" at bounding box center [90, 191] width 7 height 7
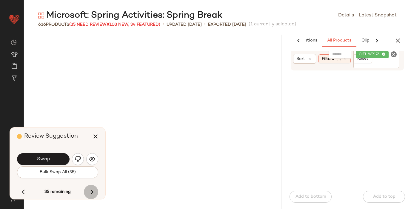
scroll to position [11240, 0]
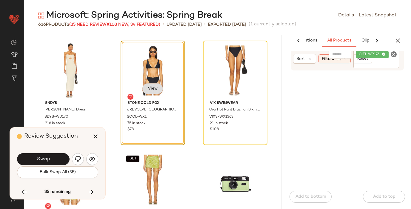
click at [148, 86] on span "View" at bounding box center [152, 88] width 10 height 5
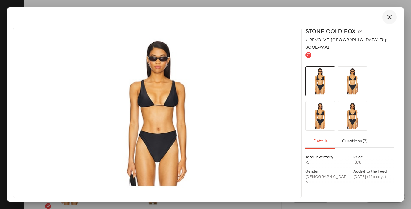
click at [392, 17] on icon "button" at bounding box center [389, 16] width 7 height 7
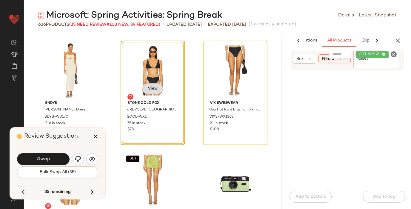
click at [149, 88] on span "View" at bounding box center [152, 88] width 10 height 5
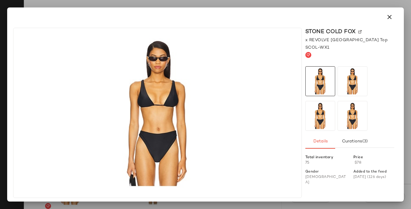
click at [359, 31] on img at bounding box center [360, 32] width 4 height 4
click at [390, 19] on icon "button" at bounding box center [389, 16] width 7 height 7
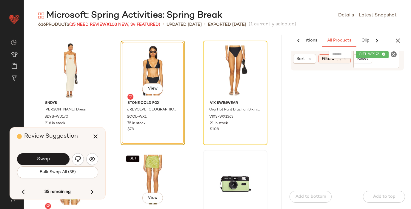
scroll to position [11241, 0]
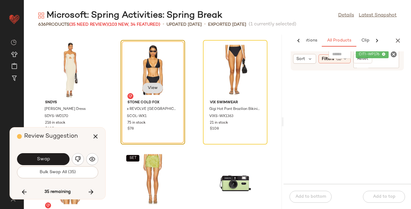
click at [149, 86] on span "View" at bounding box center [152, 88] width 10 height 5
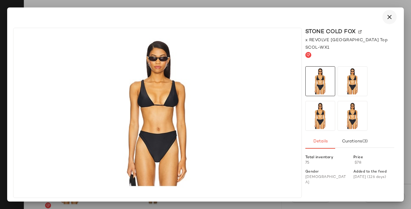
click at [391, 16] on icon "button" at bounding box center [389, 16] width 7 height 7
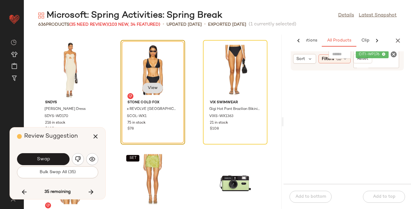
click at [152, 88] on span "View" at bounding box center [152, 88] width 10 height 5
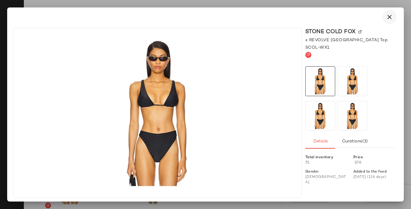
click at [390, 18] on icon "button" at bounding box center [389, 16] width 7 height 7
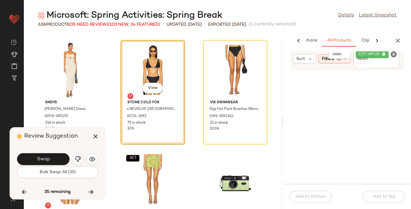
click at [393, 52] on icon "Clear Filter" at bounding box center [393, 54] width 7 height 7
paste input "********"
type input "********"
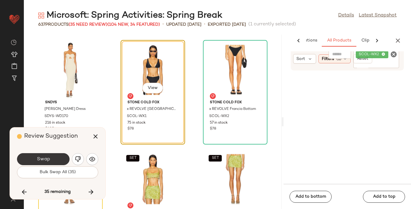
click at [54, 160] on button "Swap" at bounding box center [43, 159] width 52 height 12
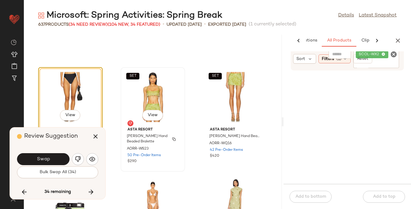
scroll to position [11349, 0]
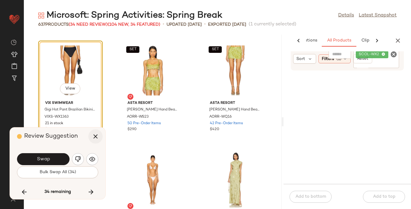
click at [96, 135] on icon "button" at bounding box center [95, 136] width 7 height 7
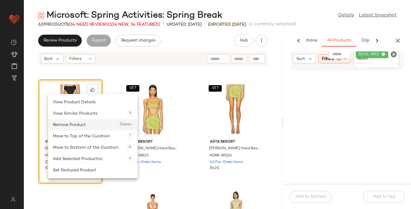
click at [73, 127] on div "Remove Product Delete" at bounding box center [93, 124] width 80 height 11
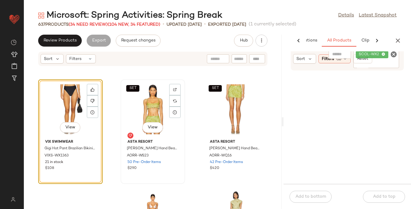
click at [156, 111] on div "SET View" at bounding box center [153, 108] width 60 height 55
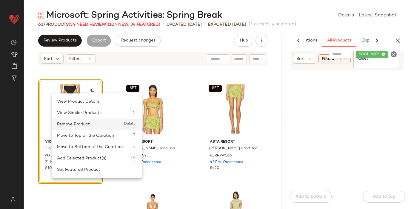
click at [81, 127] on div "Remove Product Delete" at bounding box center [97, 123] width 80 height 11
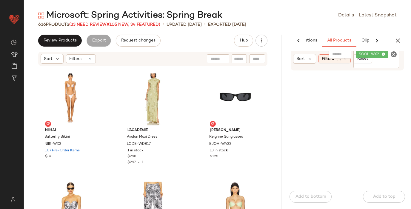
scroll to position [11474, 0]
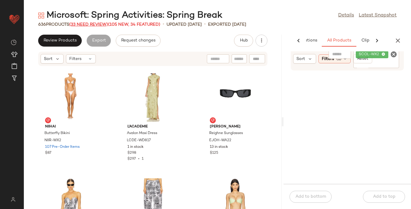
click at [86, 23] on span "(33 Need Review)" at bounding box center [88, 24] width 39 height 4
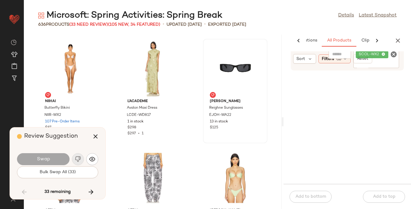
scroll to position [11468, 0]
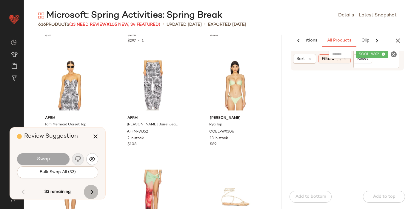
click at [92, 191] on icon "button" at bounding box center [90, 191] width 7 height 7
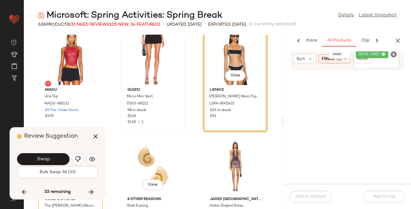
scroll to position [14197, 0]
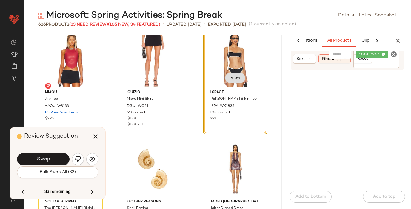
click at [232, 78] on span "View" at bounding box center [235, 77] width 10 height 5
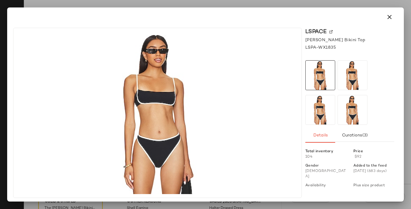
click at [330, 31] on img at bounding box center [331, 32] width 4 height 4
click at [391, 19] on icon "button" at bounding box center [389, 16] width 7 height 7
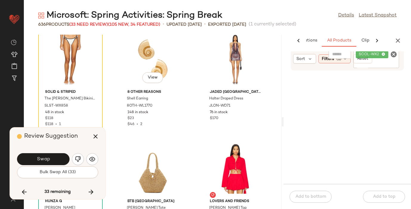
scroll to position [14308, 0]
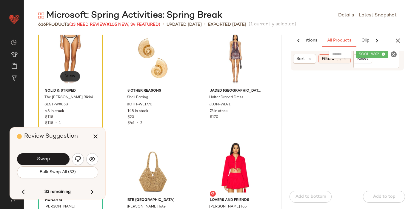
click at [66, 75] on span "View" at bounding box center [70, 76] width 10 height 5
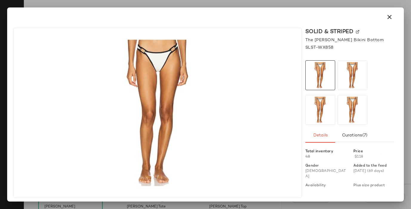
click at [357, 31] on img at bounding box center [357, 32] width 4 height 4
click at [390, 17] on icon "button" at bounding box center [389, 16] width 7 height 7
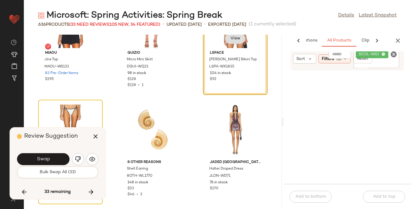
scroll to position [14235, 0]
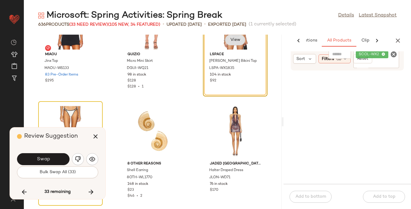
click at [235, 40] on span "View" at bounding box center [235, 40] width 10 height 5
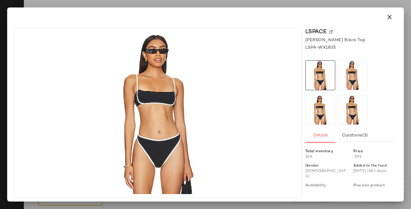
click at [328, 31] on div "LSPACE" at bounding box center [349, 32] width 89 height 8
click at [330, 30] on img at bounding box center [331, 32] width 4 height 4
click at [389, 16] on icon "button" at bounding box center [389, 16] width 7 height 7
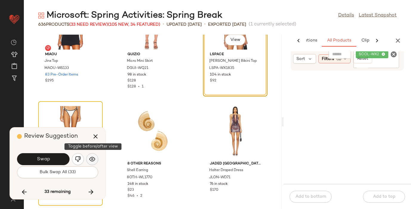
click at [90, 158] on img "button" at bounding box center [92, 159] width 6 height 6
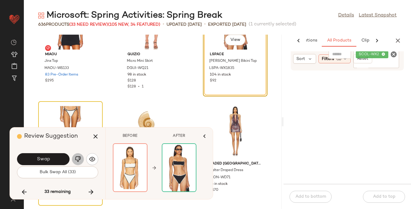
click at [78, 159] on img "button" at bounding box center [78, 159] width 6 height 6
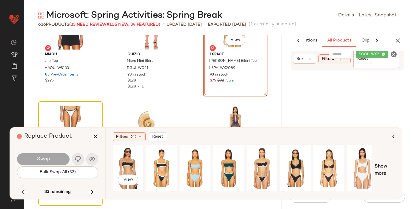
click at [131, 163] on div "View" at bounding box center [128, 168] width 27 height 42
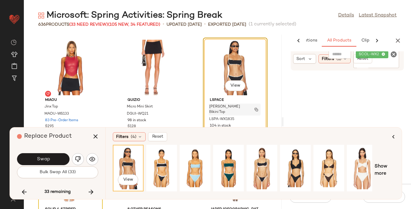
scroll to position [14189, 0]
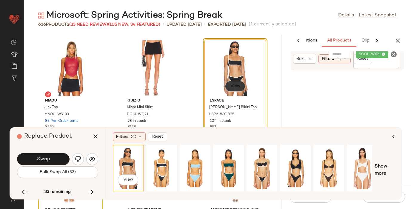
click at [234, 86] on span "View" at bounding box center [235, 86] width 10 height 5
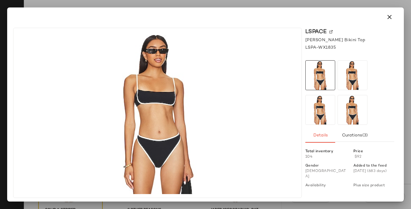
click at [331, 31] on img at bounding box center [331, 32] width 4 height 4
click at [391, 18] on icon "button" at bounding box center [389, 16] width 7 height 7
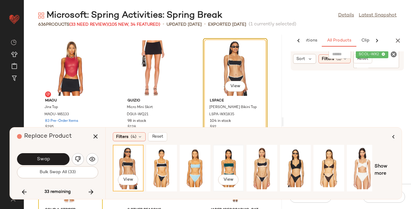
click at [235, 155] on div "View" at bounding box center [228, 168] width 27 height 42
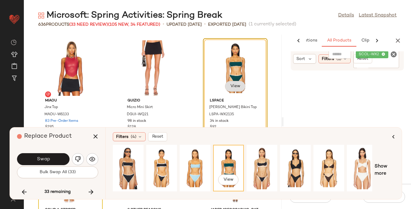
click at [230, 83] on button "View" at bounding box center [235, 86] width 20 height 11
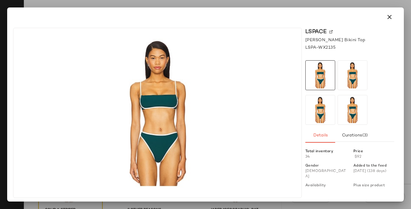
click at [332, 31] on img at bounding box center [331, 32] width 4 height 4
click at [389, 19] on icon "button" at bounding box center [389, 16] width 7 height 7
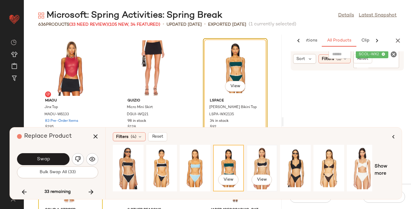
click at [260, 164] on div "View" at bounding box center [261, 168] width 27 height 42
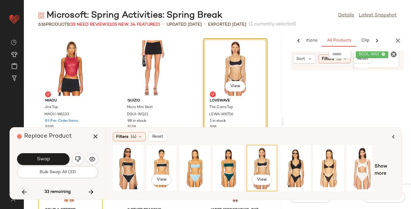
click at [165, 162] on div "View" at bounding box center [161, 168] width 27 height 42
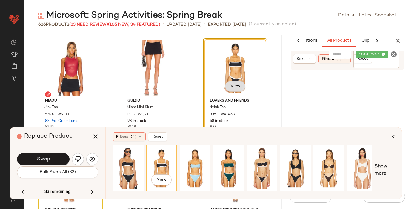
click at [236, 85] on span "View" at bounding box center [235, 86] width 10 height 5
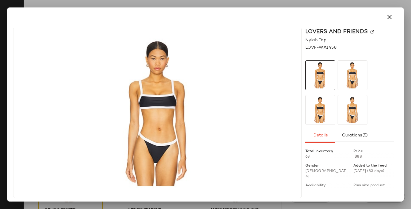
click at [371, 30] on img at bounding box center [372, 32] width 4 height 4
click at [390, 18] on icon "button" at bounding box center [389, 16] width 7 height 7
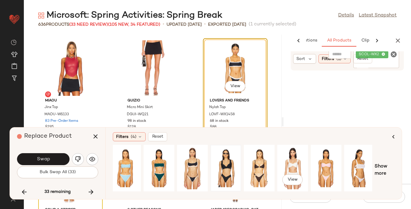
scroll to position [0, 0]
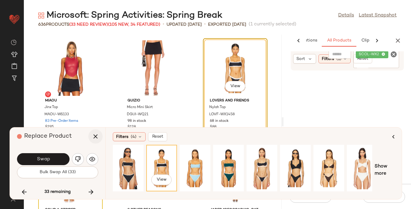
click at [95, 134] on icon "button" at bounding box center [95, 136] width 7 height 7
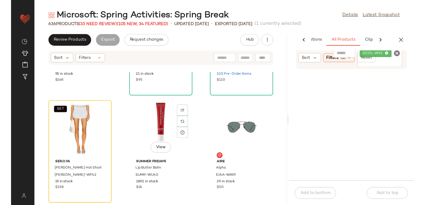
scroll to position [14615, 0]
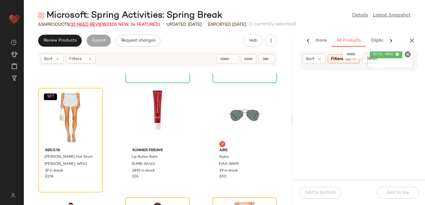
click at [93, 23] on span "(33 Need Review)" at bounding box center [88, 24] width 39 height 4
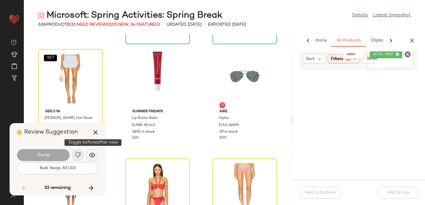
click at [95, 152] on img "button" at bounding box center [92, 155] width 6 height 6
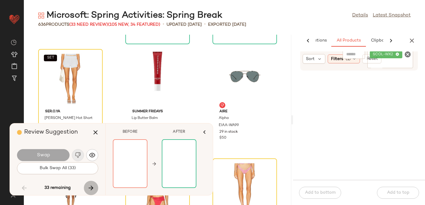
click at [91, 187] on icon "button" at bounding box center [90, 187] width 7 height 7
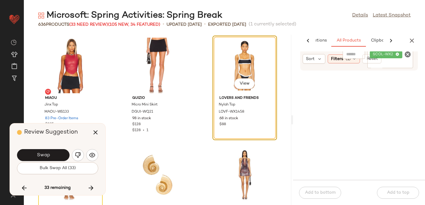
scroll to position [14180, 0]
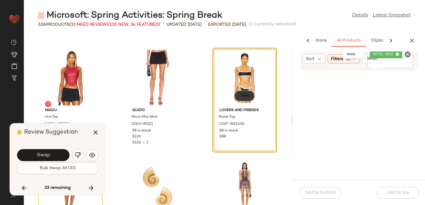
click at [241, 91] on button "View" at bounding box center [244, 95] width 20 height 11
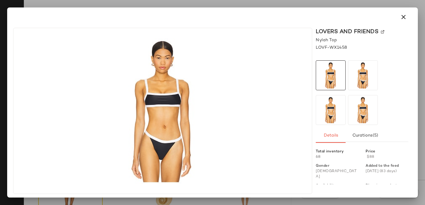
click at [382, 29] on div "Lovers and Friends" at bounding box center [361, 32] width 92 height 8
click at [382, 34] on div "Lovers and Friends" at bounding box center [361, 32] width 92 height 8
click at [383, 30] on div "Lovers and Friends" at bounding box center [361, 32] width 92 height 8
click at [382, 32] on img at bounding box center [382, 32] width 4 height 4
click at [404, 18] on icon "button" at bounding box center [403, 16] width 7 height 7
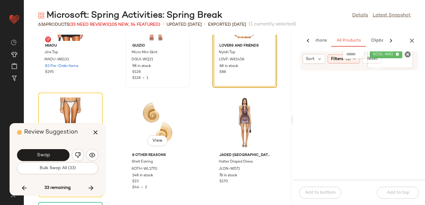
scroll to position [14244, 0]
click at [93, 184] on icon "button" at bounding box center [90, 187] width 7 height 7
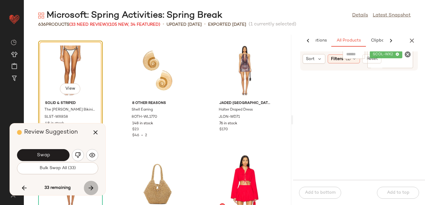
click at [92, 184] on icon "button" at bounding box center [90, 187] width 7 height 7
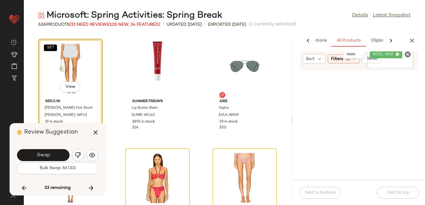
scroll to position [14632, 0]
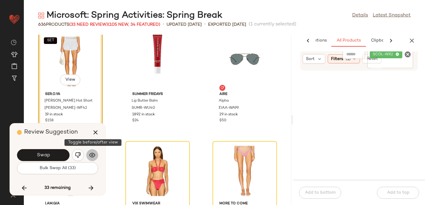
click at [94, 152] on img "button" at bounding box center [92, 155] width 6 height 6
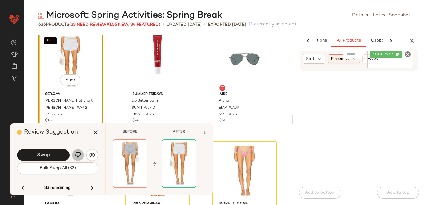
click at [75, 154] on img "button" at bounding box center [78, 155] width 6 height 6
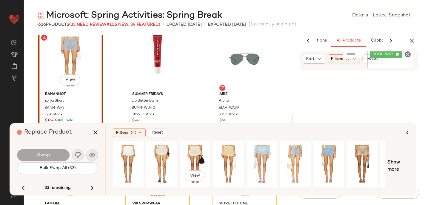
click at [198, 150] on div "View" at bounding box center [195, 164] width 27 height 42
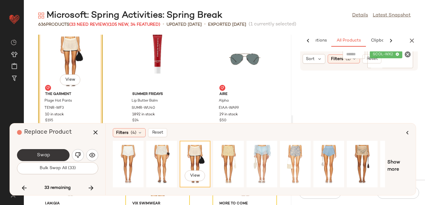
click at [59, 150] on button "Swap" at bounding box center [43, 155] width 52 height 12
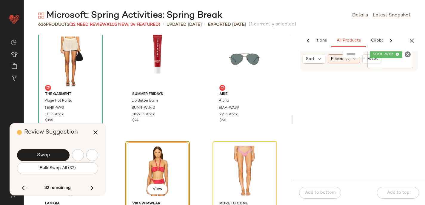
scroll to position [14732, 0]
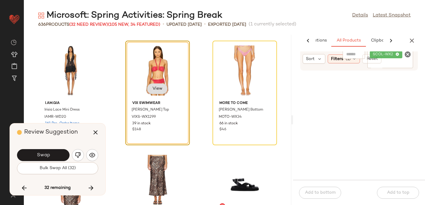
click at [155, 89] on span "View" at bounding box center [157, 88] width 10 height 5
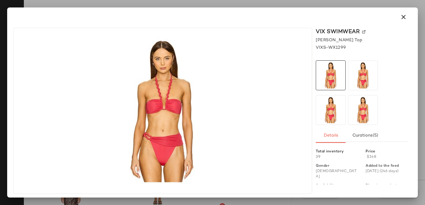
click at [363, 31] on img at bounding box center [364, 32] width 4 height 4
click at [407, 11] on button "button" at bounding box center [403, 17] width 14 height 14
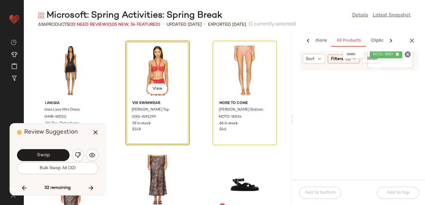
click at [407, 52] on icon "Clear Filter" at bounding box center [407, 54] width 7 height 7
paste input "**********"
type input "**********"
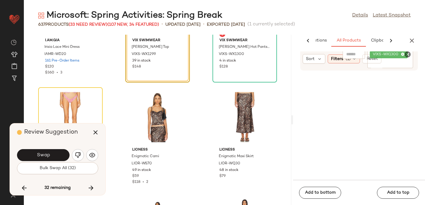
scroll to position [14810, 0]
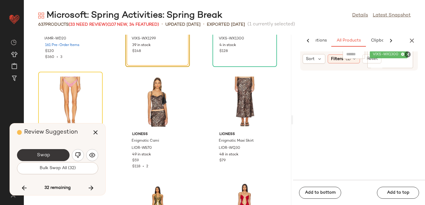
click at [33, 156] on button "Swap" at bounding box center [43, 155] width 52 height 12
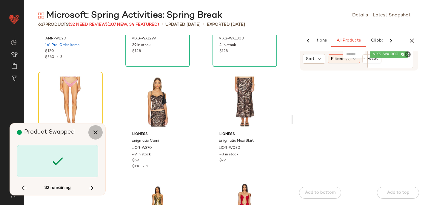
click at [96, 129] on icon "button" at bounding box center [95, 132] width 7 height 7
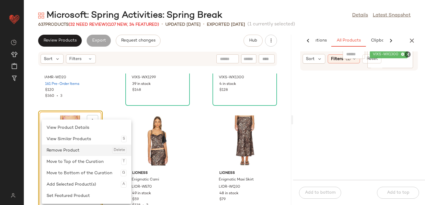
click at [64, 149] on div "Remove Product Delete" at bounding box center [87, 149] width 80 height 11
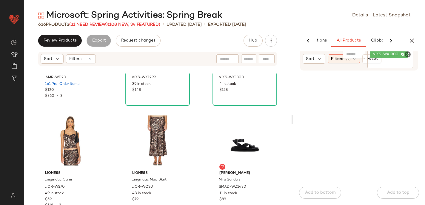
click at [83, 22] on span "(31 Need Review)" at bounding box center [88, 24] width 38 height 4
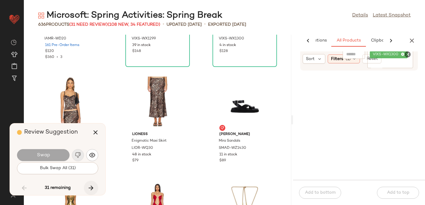
click at [91, 185] on icon "button" at bounding box center [90, 187] width 7 height 7
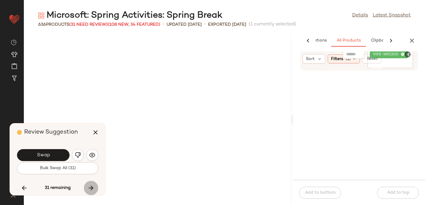
scroll to position [14187, 0]
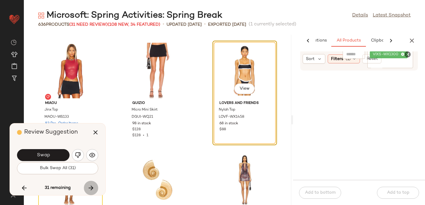
click at [91, 185] on icon "button" at bounding box center [90, 187] width 7 height 7
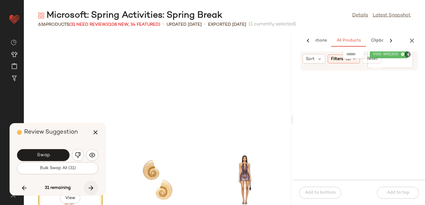
scroll to position [14296, 0]
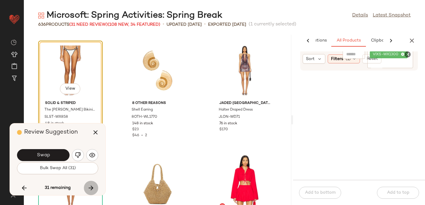
click at [91, 185] on icon "button" at bounding box center [90, 187] width 7 height 7
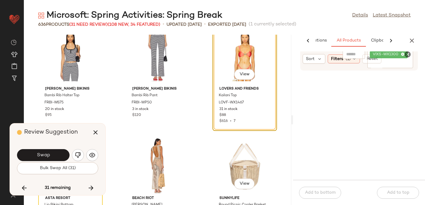
scroll to position [15068, 0]
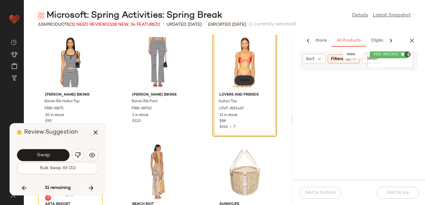
click at [248, 78] on button "View" at bounding box center [244, 80] width 20 height 11
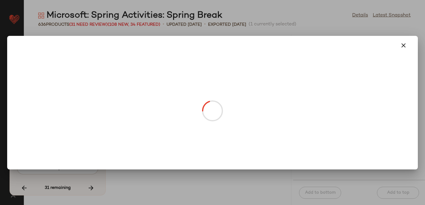
scroll to position [0, 37]
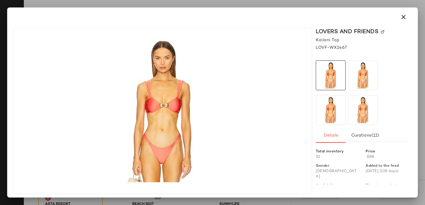
click at [381, 31] on img at bounding box center [382, 32] width 4 height 4
click at [403, 18] on icon "button" at bounding box center [403, 16] width 7 height 7
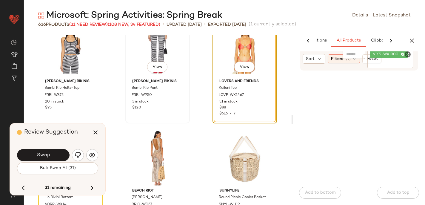
scroll to position [15070, 0]
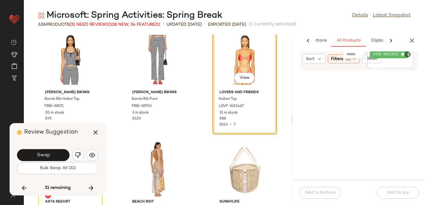
click at [408, 53] on icon "Clear Filter" at bounding box center [407, 54] width 7 height 7
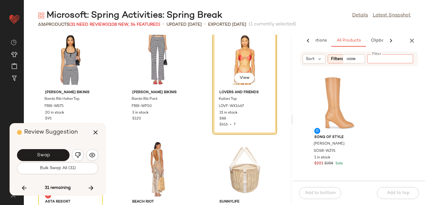
paste input "**********"
type input "**********"
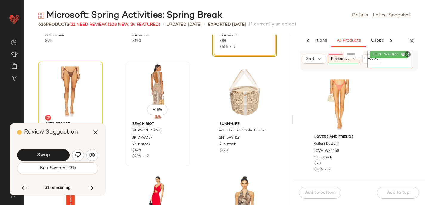
scroll to position [15148, 0]
click at [51, 155] on button "Swap" at bounding box center [43, 155] width 52 height 12
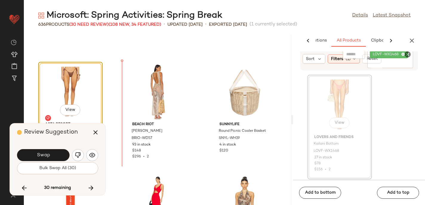
scroll to position [15169, 0]
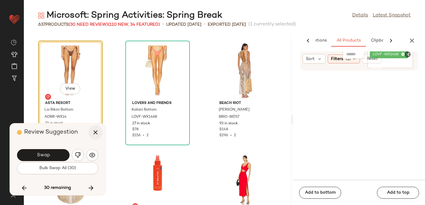
click at [94, 131] on icon "button" at bounding box center [95, 132] width 7 height 7
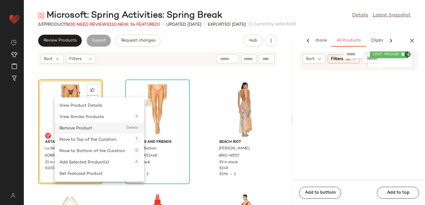
click at [85, 129] on div "Remove Product Delete" at bounding box center [99, 127] width 80 height 11
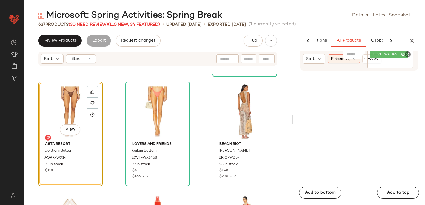
scroll to position [15167, 0]
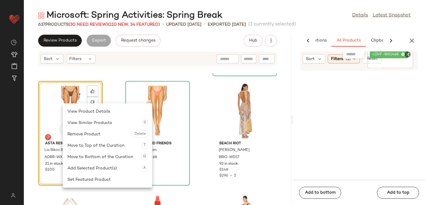
click at [77, 136] on div "Remove Product Delete" at bounding box center [107, 133] width 80 height 11
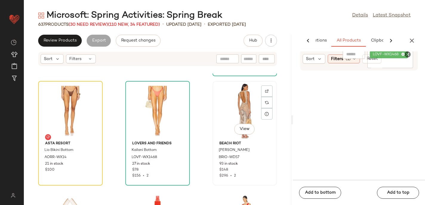
click at [252, 120] on div "View" at bounding box center [244, 110] width 60 height 55
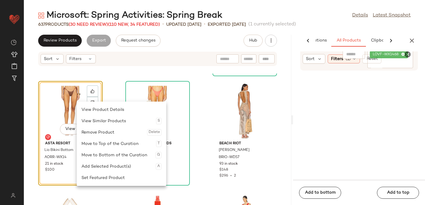
click at [91, 130] on div "Remove Product Delete" at bounding box center [121, 131] width 80 height 11
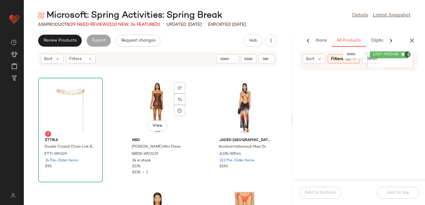
scroll to position [15498, 0]
click at [92, 24] on span "(29 Need Review)" at bounding box center [88, 24] width 39 height 4
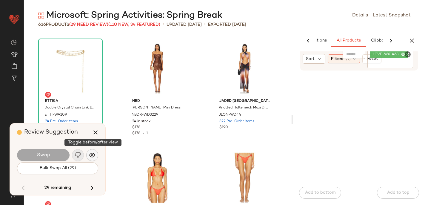
click at [93, 156] on img "button" at bounding box center [92, 155] width 6 height 6
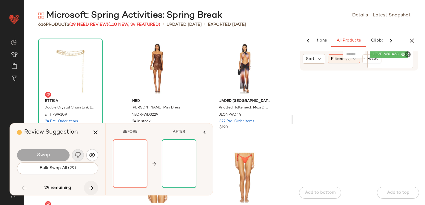
click at [95, 189] on button "button" at bounding box center [91, 187] width 14 height 14
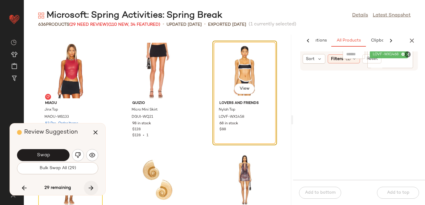
click at [95, 189] on button "button" at bounding box center [91, 187] width 14 height 14
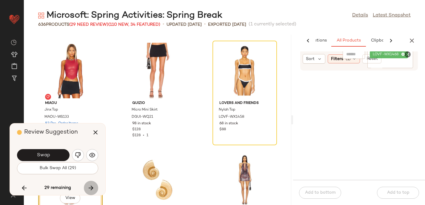
scroll to position [14296, 0]
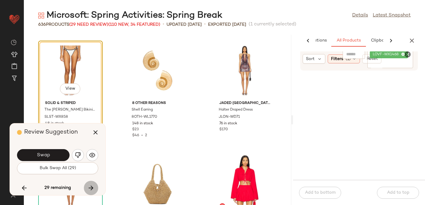
click at [95, 189] on button "button" at bounding box center [91, 187] width 14 height 14
click at [91, 187] on icon "button" at bounding box center [90, 187] width 7 height 7
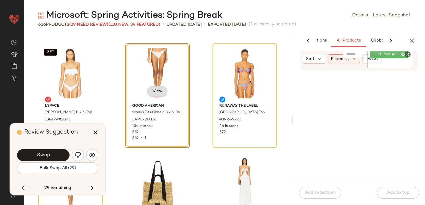
scroll to position [15929, 0]
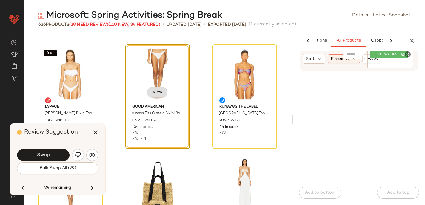
click at [156, 90] on span "View" at bounding box center [157, 92] width 10 height 5
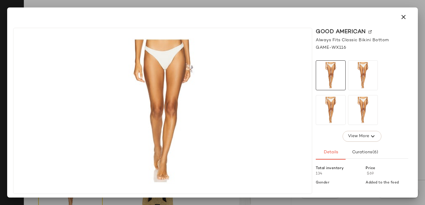
click at [369, 31] on img at bounding box center [370, 32] width 4 height 4
click at [403, 18] on icon "button" at bounding box center [403, 16] width 7 height 7
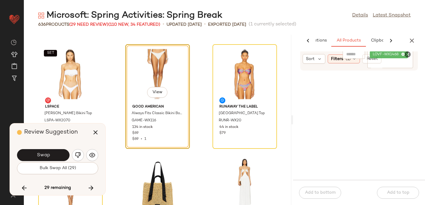
click at [408, 54] on icon "Clear Filter" at bounding box center [407, 54] width 7 height 7
paste input "**********"
type input "**********"
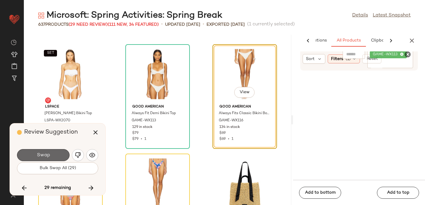
click at [49, 153] on span "Swap" at bounding box center [42, 155] width 13 height 6
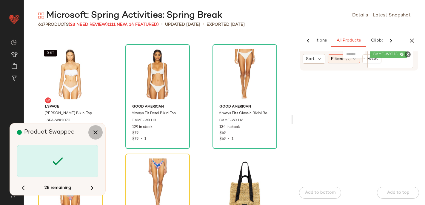
click at [95, 132] on icon "button" at bounding box center [95, 132] width 7 height 7
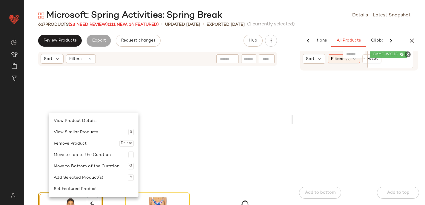
scroll to position [16042, 0]
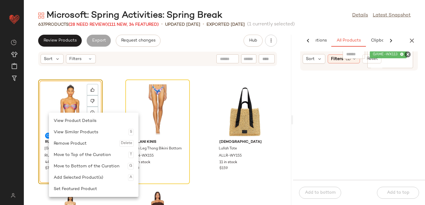
click at [196, 110] on div "View Runaway The Label Brazil Top RUNR-WX20 44 in stock $79 Kulani Kinis High L…" at bounding box center [157, 138] width 267 height 131
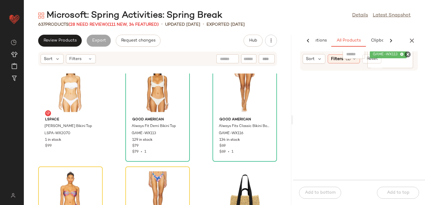
scroll to position [15950, 0]
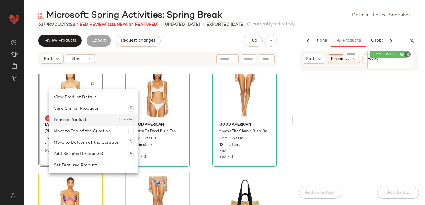
click at [89, 121] on div "Remove Product Delete" at bounding box center [94, 119] width 80 height 11
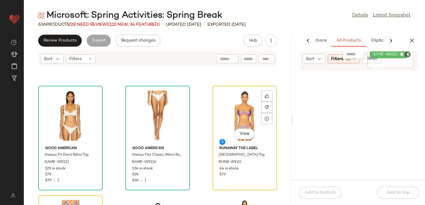
scroll to position [15935, 0]
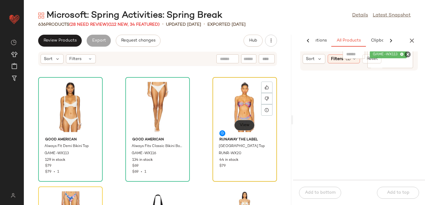
click at [242, 124] on span "View" at bounding box center [244, 125] width 10 height 5
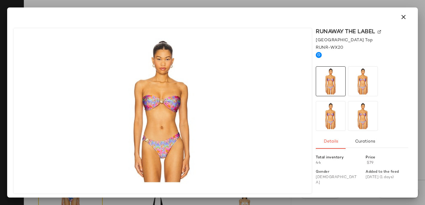
click at [379, 32] on img at bounding box center [379, 32] width 4 height 4
click at [401, 19] on icon "button" at bounding box center [403, 16] width 7 height 7
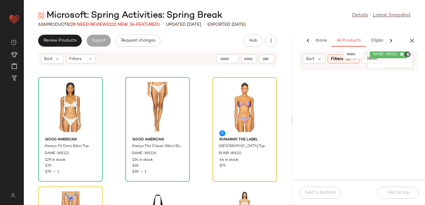
click at [406, 55] on icon "Clear Filter" at bounding box center [407, 54] width 7 height 7
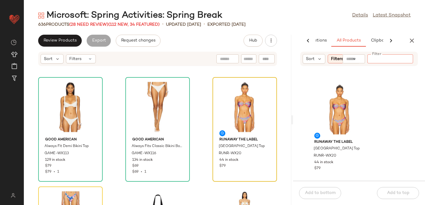
paste input "*********"
type input "*********"
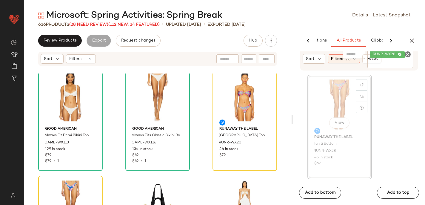
scroll to position [15924, 0]
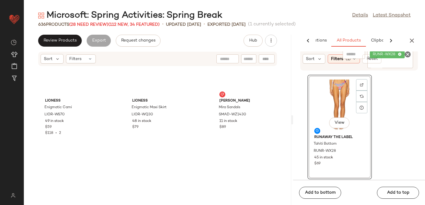
scroll to position [15039, 0]
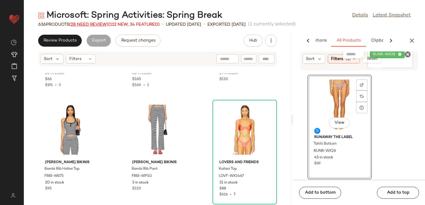
click at [83, 25] on span "(28 Need Review)" at bounding box center [88, 24] width 39 height 4
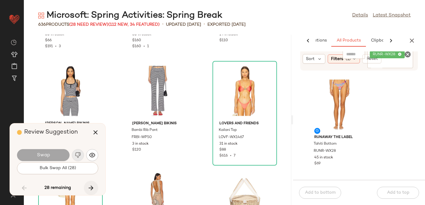
click at [90, 188] on icon "button" at bounding box center [90, 187] width 7 height 7
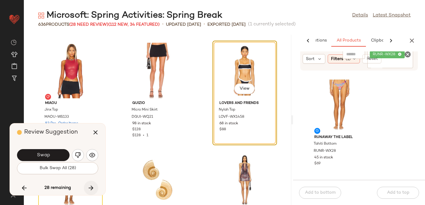
click at [90, 188] on icon "button" at bounding box center [90, 187] width 7 height 7
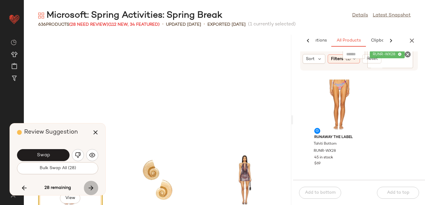
scroll to position [14296, 0]
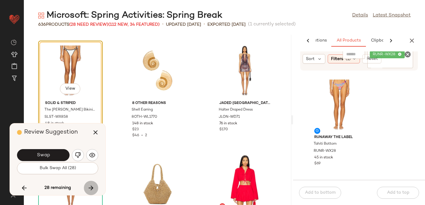
click at [90, 188] on icon "button" at bounding box center [90, 187] width 7 height 7
click at [92, 187] on icon "button" at bounding box center [90, 187] width 7 height 7
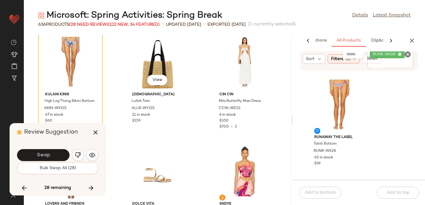
scroll to position [16044, 0]
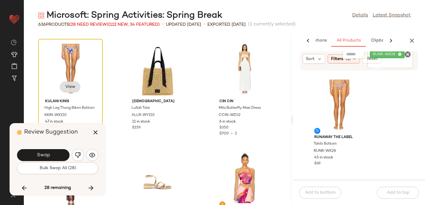
click at [69, 89] on span "View" at bounding box center [70, 86] width 10 height 5
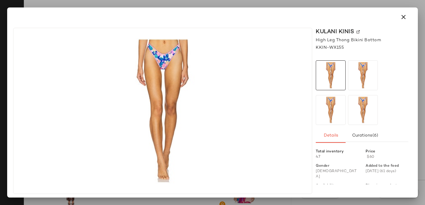
click at [357, 31] on img at bounding box center [358, 32] width 4 height 4
click at [405, 15] on icon "button" at bounding box center [403, 16] width 7 height 7
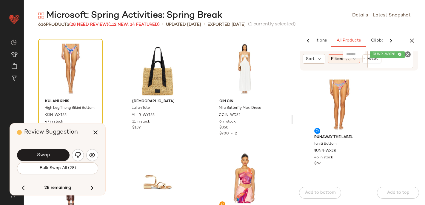
click at [410, 54] on icon "Clear Filter" at bounding box center [407, 54] width 7 height 7
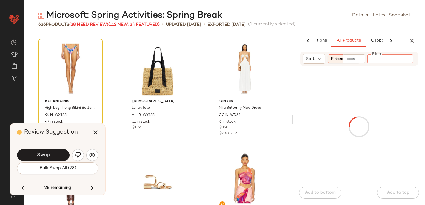
paste input "**********"
type input "**********"
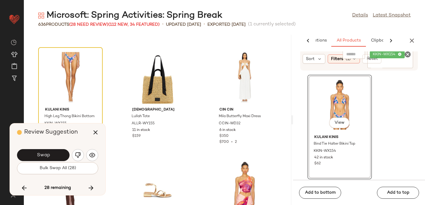
scroll to position [16029, 0]
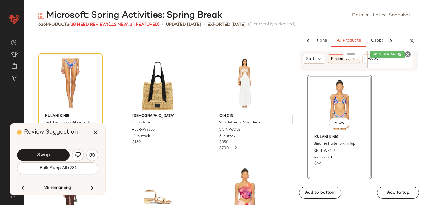
click at [85, 23] on span "(28 Need Review)" at bounding box center [88, 24] width 39 height 4
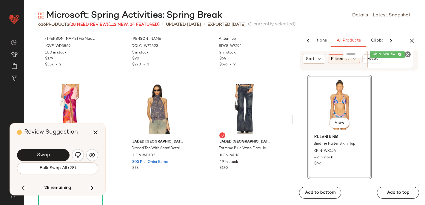
scroll to position [16274, 0]
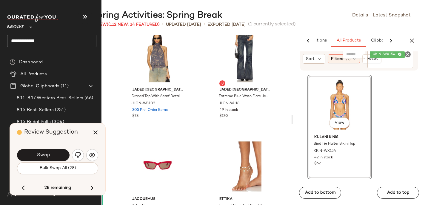
click at [23, 38] on input "**********" at bounding box center [51, 41] width 89 height 13
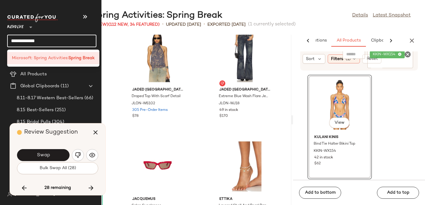
click at [23, 38] on input "**********" at bounding box center [51, 41] width 89 height 13
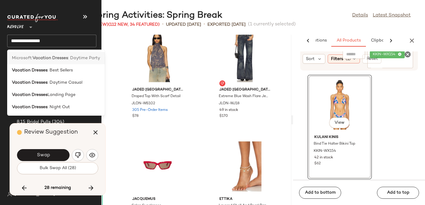
click at [51, 56] on b "Vacation Dresses" at bounding box center [49, 58] width 35 height 6
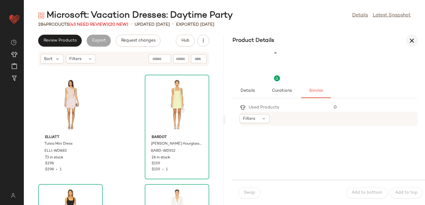
click at [412, 42] on icon "button" at bounding box center [411, 40] width 7 height 7
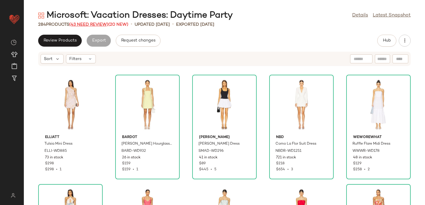
click at [101, 24] on span "(43 Need Review)" at bounding box center [88, 24] width 39 height 4
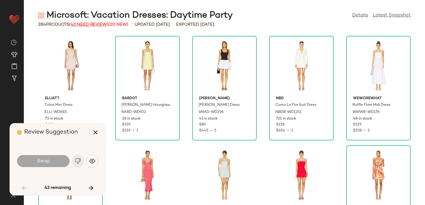
scroll to position [546, 0]
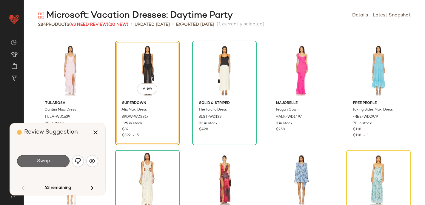
click at [53, 160] on button "Swap" at bounding box center [43, 161] width 52 height 12
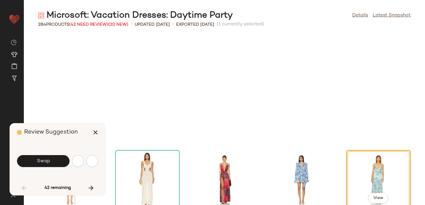
scroll to position [655, 0]
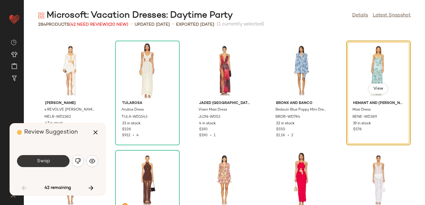
click at [53, 158] on button "Swap" at bounding box center [43, 161] width 52 height 12
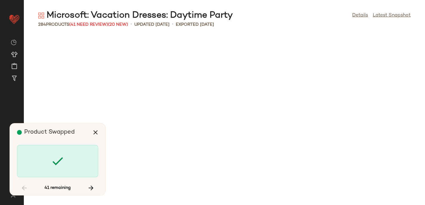
scroll to position [1637, 0]
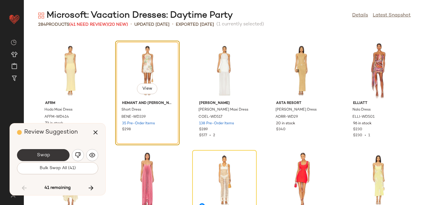
click at [51, 156] on button "Swap" at bounding box center [43, 155] width 52 height 12
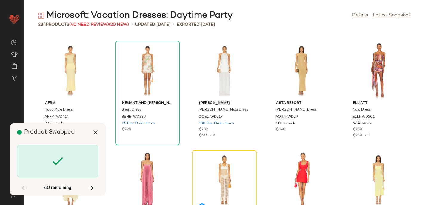
scroll to position [1746, 0]
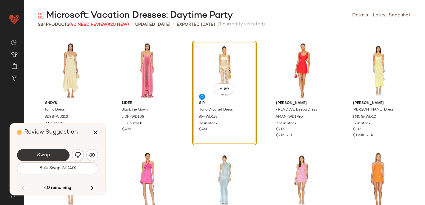
click at [52, 156] on button "Swap" at bounding box center [43, 155] width 52 height 12
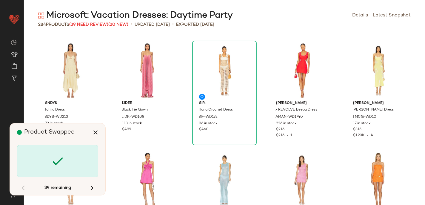
scroll to position [1964, 0]
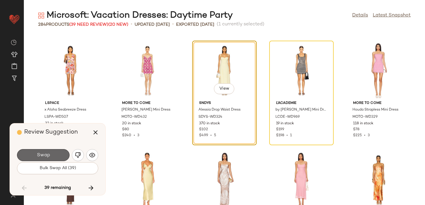
click at [52, 155] on button "Swap" at bounding box center [43, 155] width 52 height 12
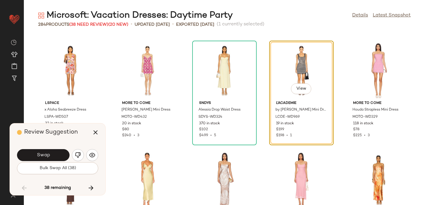
click at [52, 156] on button "Swap" at bounding box center [43, 155] width 52 height 12
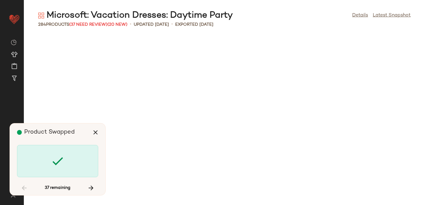
scroll to position [2510, 0]
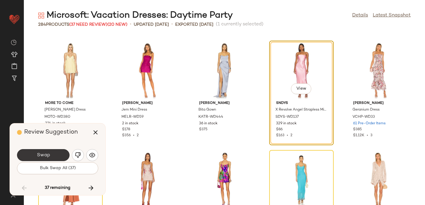
click at [52, 157] on button "Swap" at bounding box center [43, 155] width 52 height 12
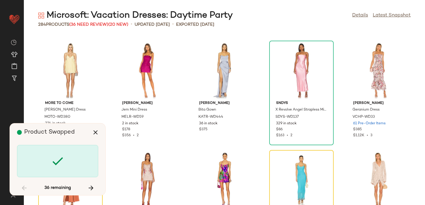
scroll to position [2619, 0]
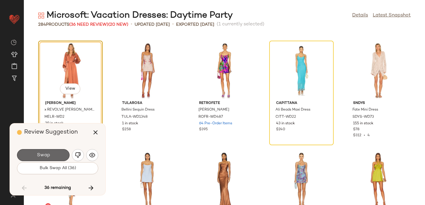
click at [51, 157] on button "Swap" at bounding box center [43, 155] width 52 height 12
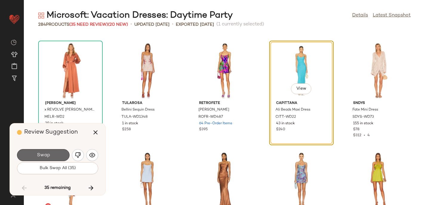
click at [51, 157] on button "Swap" at bounding box center [43, 155] width 52 height 12
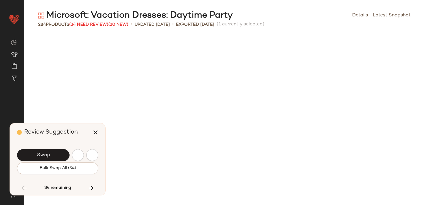
scroll to position [2837, 0]
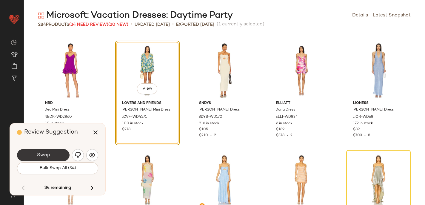
click at [51, 157] on button "Swap" at bounding box center [43, 155] width 52 height 12
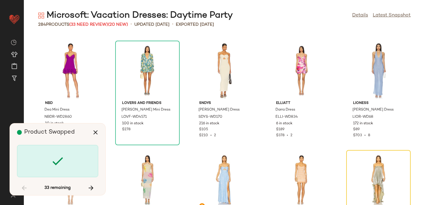
scroll to position [2946, 0]
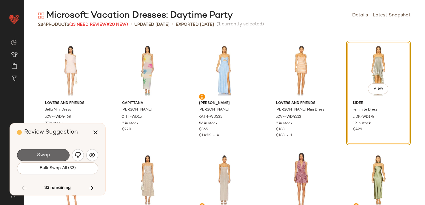
click at [50, 156] on button "Swap" at bounding box center [43, 155] width 52 height 12
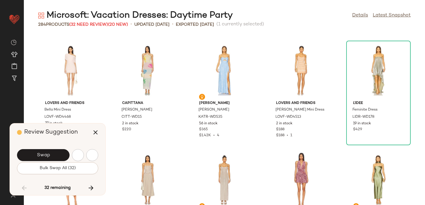
scroll to position [3165, 0]
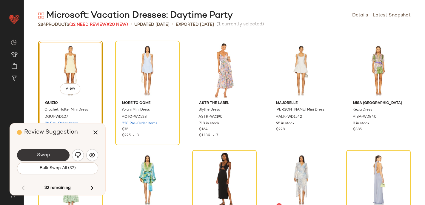
click at [54, 155] on button "Swap" at bounding box center [43, 155] width 52 height 12
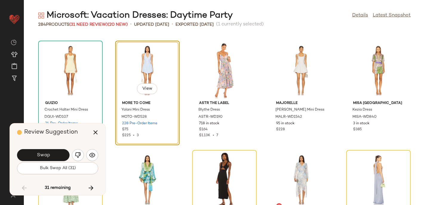
click at [54, 155] on button "Swap" at bounding box center [43, 155] width 52 height 12
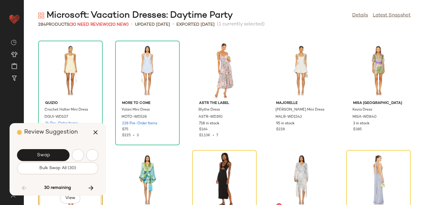
scroll to position [3274, 0]
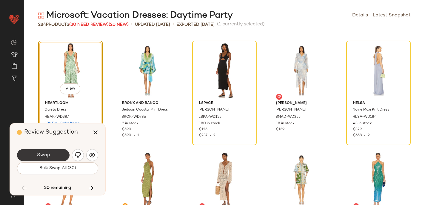
click at [54, 155] on button "Swap" at bounding box center [43, 155] width 52 height 12
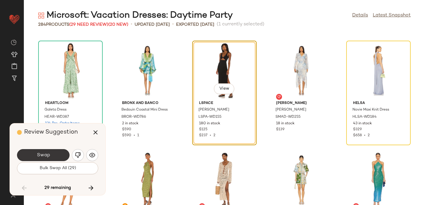
click at [54, 156] on button "Swap" at bounding box center [43, 155] width 52 height 12
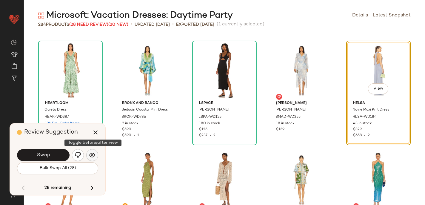
click at [92, 155] on img "button" at bounding box center [92, 155] width 6 height 6
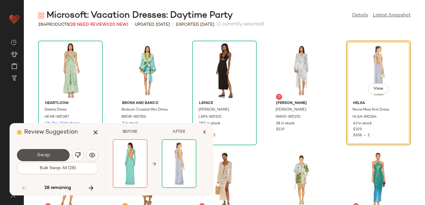
click at [31, 156] on button "Swap" at bounding box center [43, 155] width 52 height 12
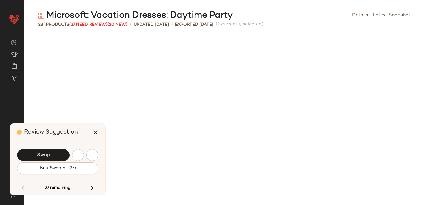
scroll to position [3601, 0]
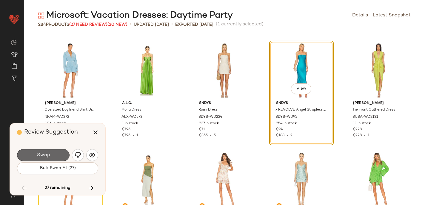
click at [35, 155] on button "Swap" at bounding box center [43, 155] width 52 height 12
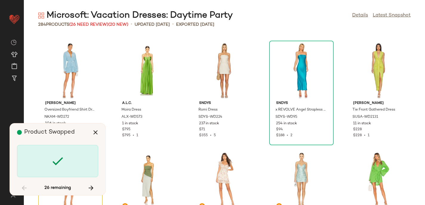
scroll to position [3710, 0]
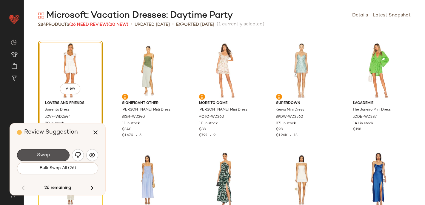
click at [35, 155] on button "Swap" at bounding box center [43, 155] width 52 height 12
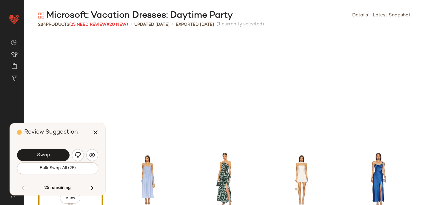
scroll to position [3819, 0]
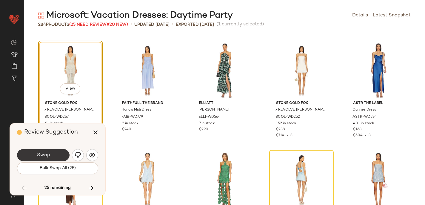
click at [41, 153] on span "Swap" at bounding box center [42, 155] width 13 height 6
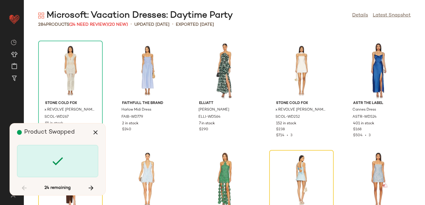
scroll to position [3929, 0]
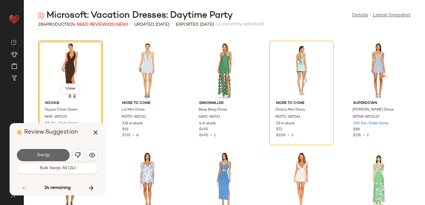
click at [41, 151] on button "Swap" at bounding box center [43, 155] width 52 height 12
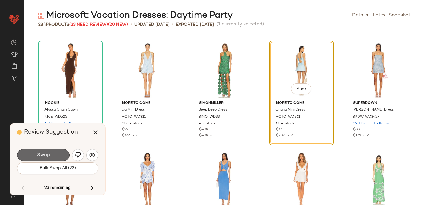
click at [42, 151] on button "Swap" at bounding box center [43, 155] width 52 height 12
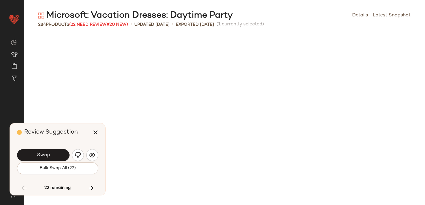
scroll to position [4147, 0]
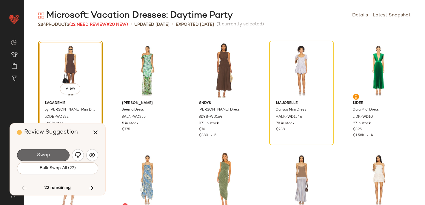
click at [42, 151] on button "Swap" at bounding box center [43, 155] width 52 height 12
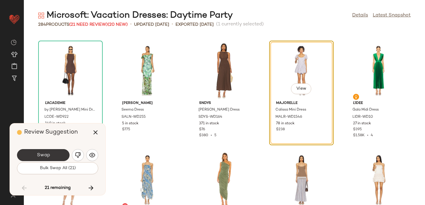
click at [42, 151] on button "Swap" at bounding box center [43, 155] width 52 height 12
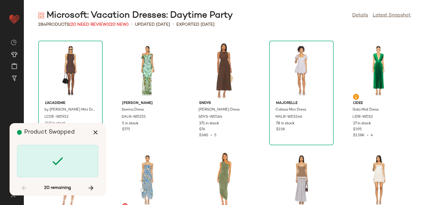
scroll to position [4583, 0]
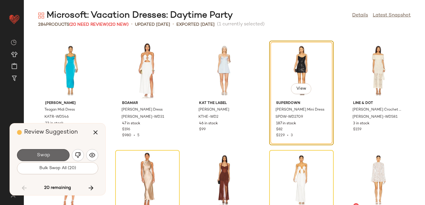
click at [42, 152] on span "Swap" at bounding box center [42, 155] width 13 height 6
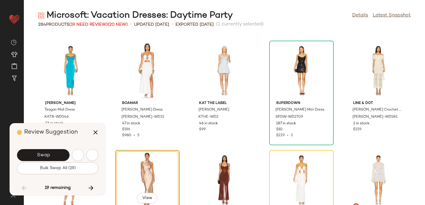
scroll to position [4693, 0]
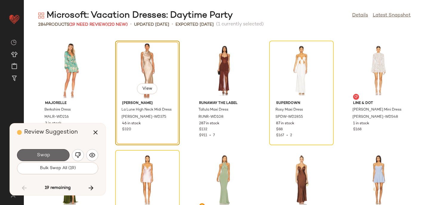
click at [41, 152] on span "Swap" at bounding box center [42, 155] width 13 height 6
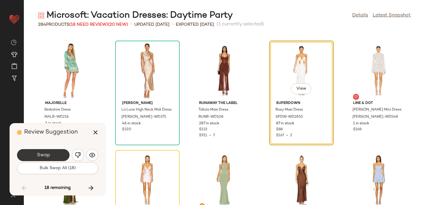
click at [41, 152] on span "Swap" at bounding box center [42, 155] width 13 height 6
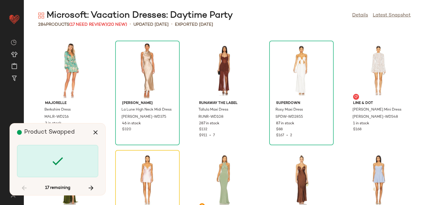
scroll to position [4802, 0]
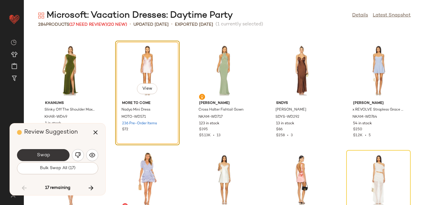
click at [41, 152] on span "Swap" at bounding box center [42, 155] width 13 height 6
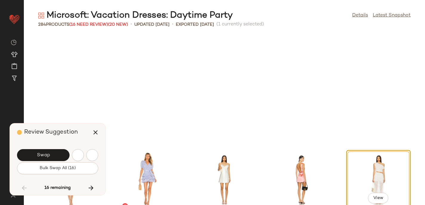
scroll to position [4911, 0]
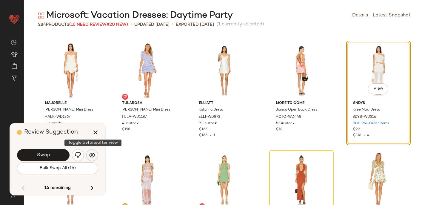
click at [92, 155] on img "button" at bounding box center [92, 155] width 6 height 6
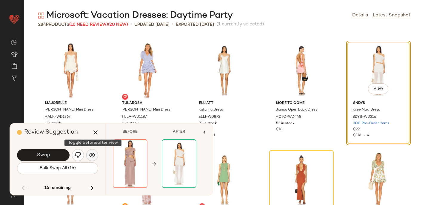
click at [92, 156] on img "button" at bounding box center [92, 155] width 6 height 6
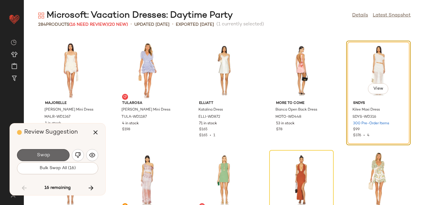
click at [37, 156] on span "Swap" at bounding box center [42, 155] width 13 height 6
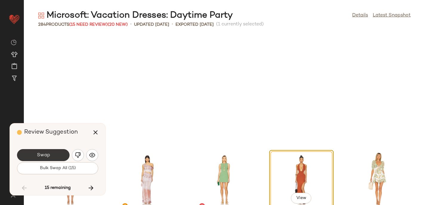
scroll to position [5020, 0]
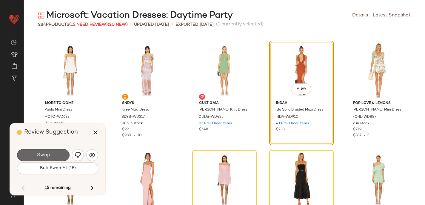
click at [52, 154] on button "Swap" at bounding box center [43, 155] width 52 height 12
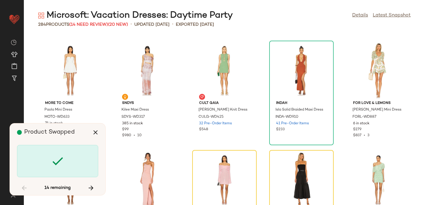
scroll to position [5129, 0]
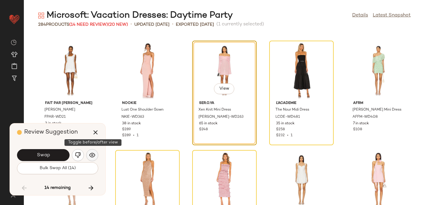
click at [93, 154] on img "button" at bounding box center [92, 155] width 6 height 6
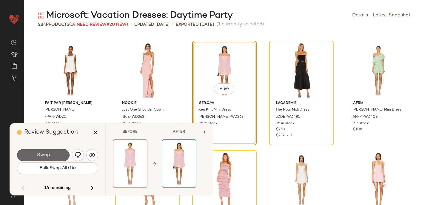
click at [45, 154] on span "Swap" at bounding box center [42, 155] width 13 height 6
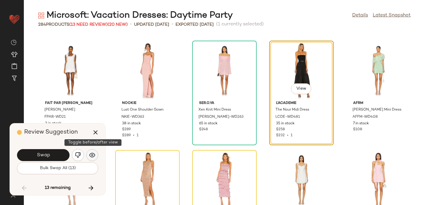
click at [94, 153] on img "button" at bounding box center [92, 155] width 6 height 6
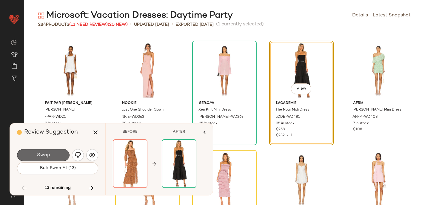
click at [41, 156] on span "Swap" at bounding box center [42, 155] width 13 height 6
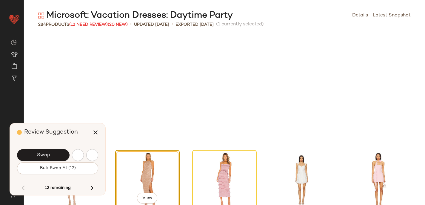
scroll to position [5238, 0]
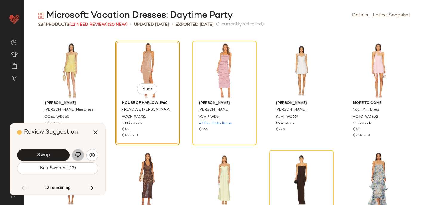
click at [76, 155] on img "button" at bounding box center [78, 155] width 6 height 6
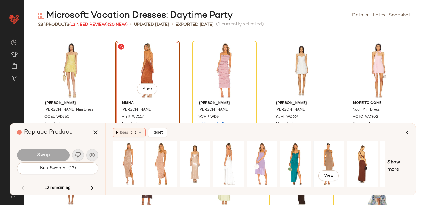
click at [327, 156] on div "View" at bounding box center [328, 164] width 27 height 42
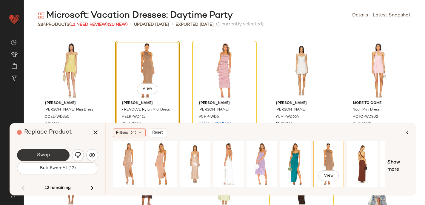
click at [52, 153] on button "Swap" at bounding box center [43, 155] width 52 height 12
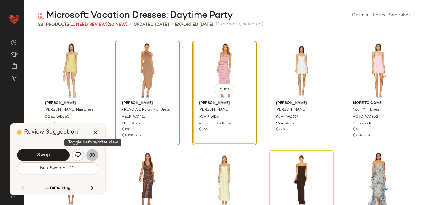
click at [94, 153] on img "button" at bounding box center [92, 155] width 6 height 6
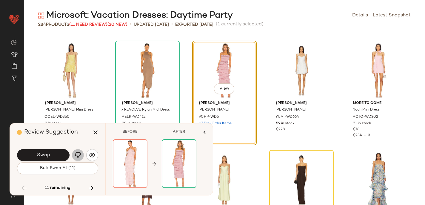
click at [81, 151] on button "button" at bounding box center [78, 155] width 12 height 12
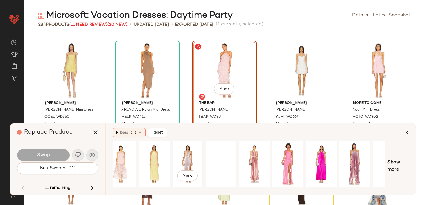
scroll to position [0, 59]
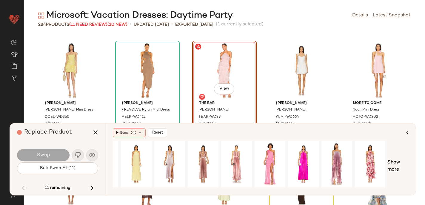
click at [395, 160] on span "Show more" at bounding box center [397, 166] width 21 height 14
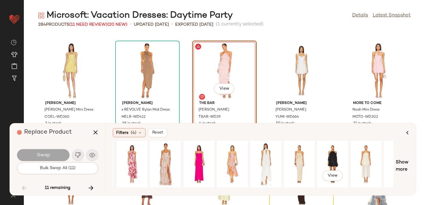
scroll to position [0, 303]
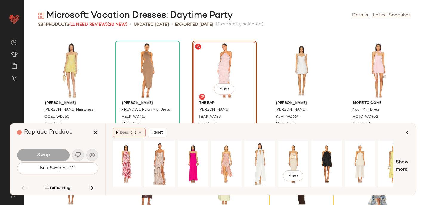
click at [287, 156] on div "View" at bounding box center [293, 164] width 27 height 42
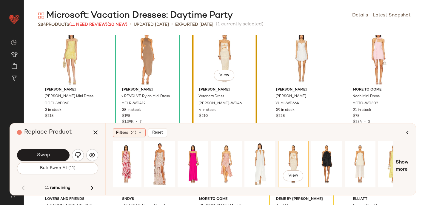
scroll to position [5255, 0]
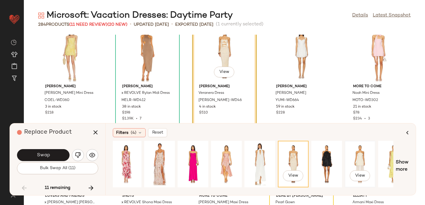
click at [357, 156] on div "View" at bounding box center [359, 164] width 27 height 42
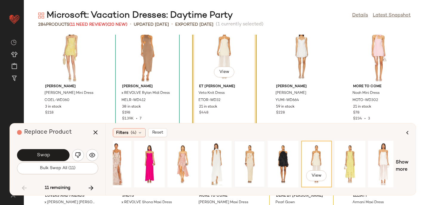
scroll to position [0, 384]
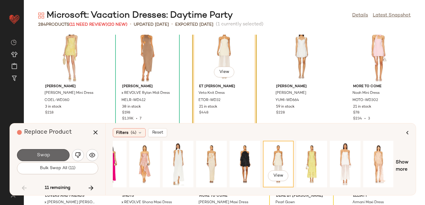
click at [42, 152] on span "Swap" at bounding box center [42, 155] width 13 height 6
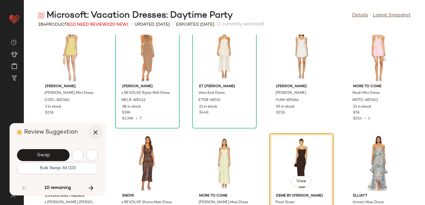
scroll to position [5347, 0]
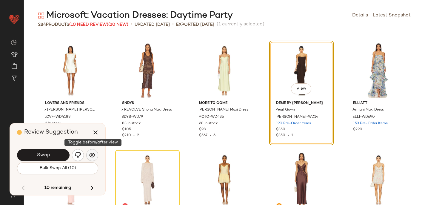
click at [91, 153] on img "button" at bounding box center [92, 155] width 6 height 6
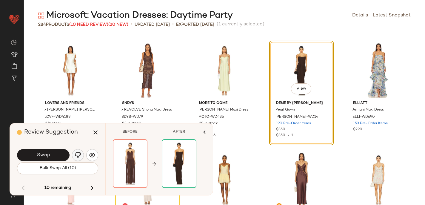
click at [78, 153] on img "button" at bounding box center [78, 155] width 6 height 6
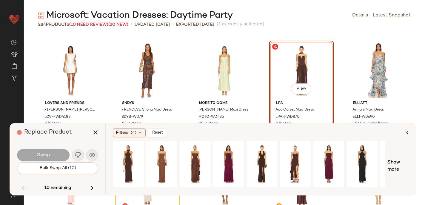
click at [80, 153] on div "Swap" at bounding box center [57, 155] width 81 height 14
click at [163, 156] on div "View" at bounding box center [161, 164] width 27 height 42
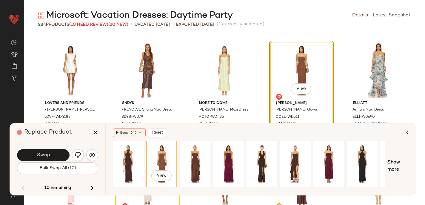
click at [179, 68] on div "Lovers and Friends x Maggie MacDonald Mariam Mini Dress LOVF-WD4189 6 in stock …" at bounding box center [224, 120] width 401 height 170
click at [119, 96] on div "View" at bounding box center [147, 70] width 60 height 55
click at [49, 151] on button "Swap" at bounding box center [43, 155] width 52 height 12
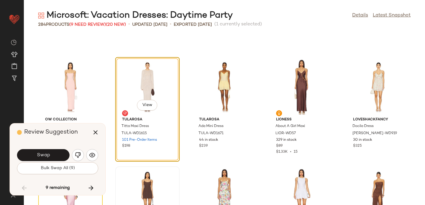
scroll to position [5440, 0]
click at [93, 156] on img "button" at bounding box center [92, 155] width 6 height 6
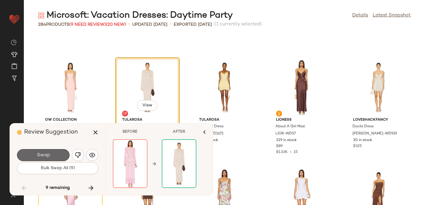
click at [34, 154] on button "Swap" at bounding box center [43, 155] width 52 height 12
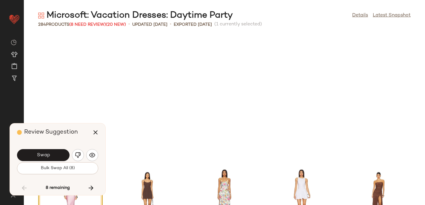
scroll to position [5566, 0]
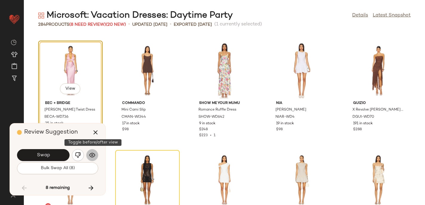
click at [92, 154] on img "button" at bounding box center [92, 155] width 6 height 6
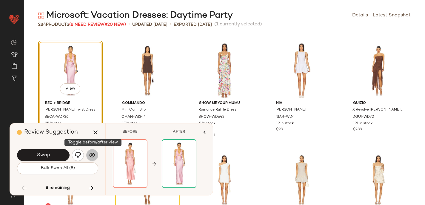
click at [92, 154] on img "button" at bounding box center [92, 155] width 6 height 6
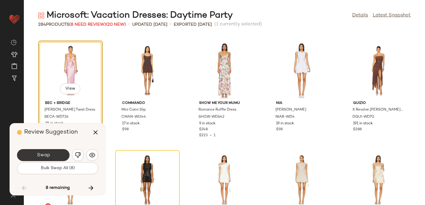
click at [57, 159] on button "Swap" at bounding box center [43, 155] width 52 height 12
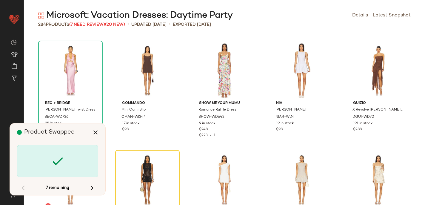
click at [59, 159] on icon at bounding box center [57, 161] width 14 height 14
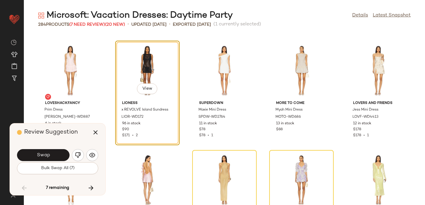
click at [49, 148] on div "Swap" at bounding box center [57, 155] width 81 height 14
click at [53, 155] on button "Swap" at bounding box center [43, 155] width 52 height 12
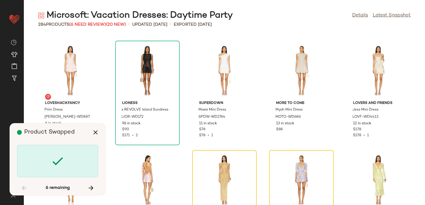
scroll to position [5784, 0]
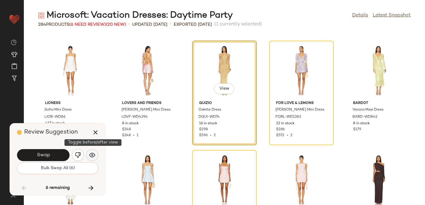
click at [90, 156] on img "button" at bounding box center [92, 155] width 6 height 6
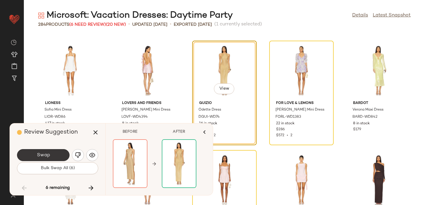
click at [50, 154] on button "Swap" at bounding box center [43, 155] width 52 height 12
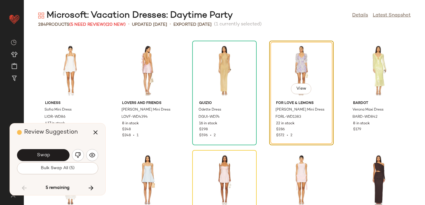
click at [49, 153] on span "Swap" at bounding box center [42, 155] width 13 height 6
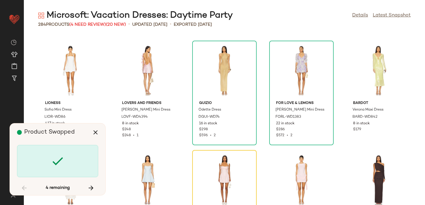
scroll to position [5893, 0]
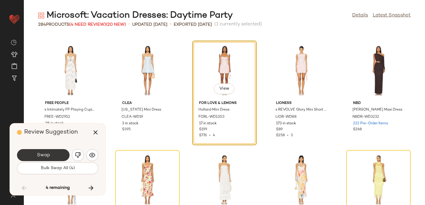
click at [41, 154] on span "Swap" at bounding box center [42, 155] width 13 height 6
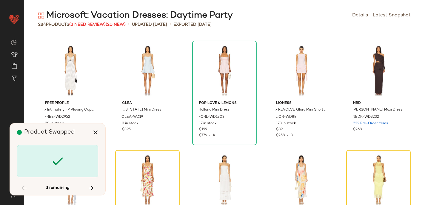
scroll to position [6002, 0]
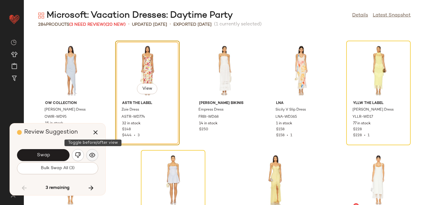
click at [89, 156] on img "button" at bounding box center [92, 155] width 6 height 6
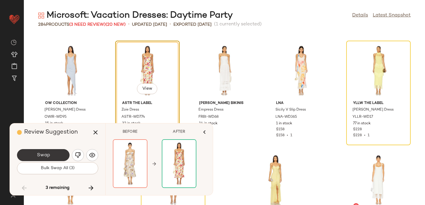
click at [38, 151] on button "Swap" at bounding box center [43, 155] width 52 height 12
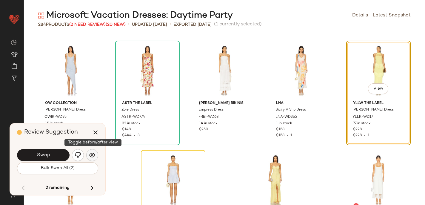
click at [89, 153] on img "button" at bounding box center [92, 155] width 6 height 6
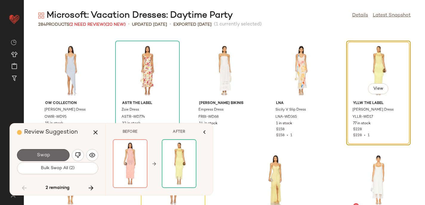
click at [43, 157] on span "Swap" at bounding box center [42, 155] width 13 height 6
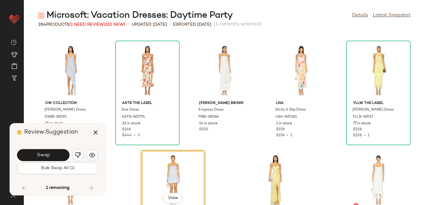
scroll to position [6052, 0]
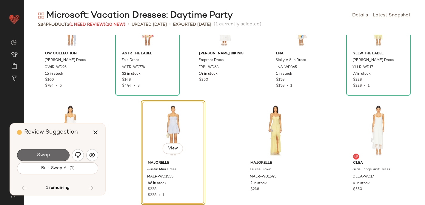
click at [48, 154] on span "Swap" at bounding box center [42, 155] width 13 height 6
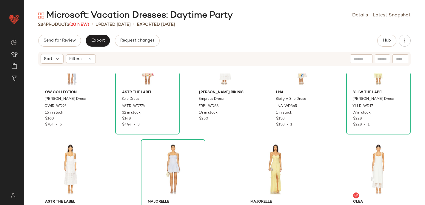
scroll to position [6090, 0]
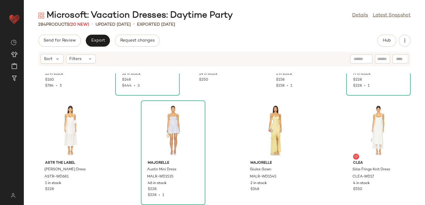
click at [99, 34] on div "Microsoft: Vacation Dresses: Daytime Party Details Latest Snapshot 284 Products…" at bounding box center [224, 107] width 401 height 195
click at [100, 41] on span "Export" at bounding box center [98, 40] width 14 height 5
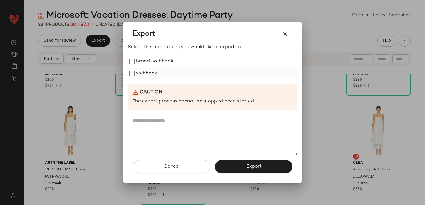
click at [138, 73] on label "webhook" at bounding box center [146, 73] width 21 height 12
click at [221, 168] on button "Export" at bounding box center [254, 166] width 78 height 13
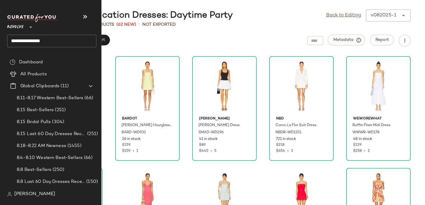
click at [44, 41] on input "**********" at bounding box center [51, 41] width 89 height 13
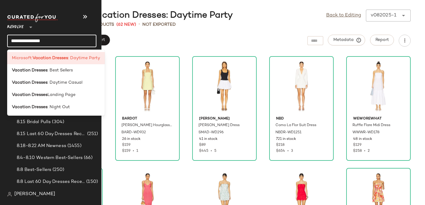
click at [44, 41] on input "**********" at bounding box center [51, 41] width 89 height 13
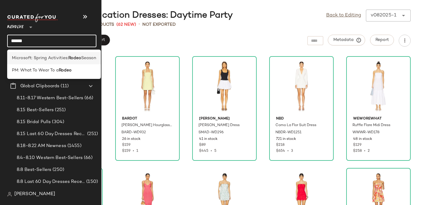
type input "*****"
click at [60, 55] on span "Microsoft: Spring Activities:" at bounding box center [40, 58] width 56 height 6
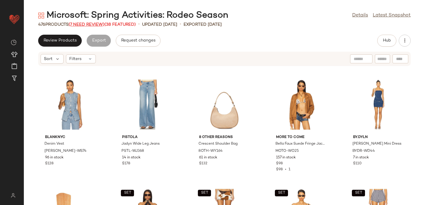
click at [83, 24] on span "(7 Need Review)" at bounding box center [87, 24] width 36 height 4
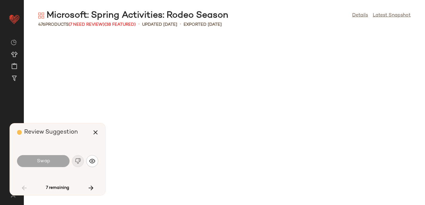
scroll to position [873, 0]
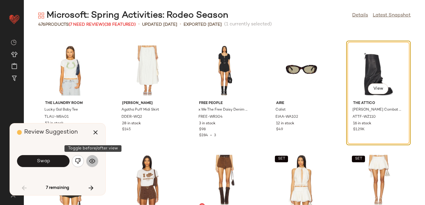
click at [92, 161] on img "button" at bounding box center [92, 161] width 6 height 6
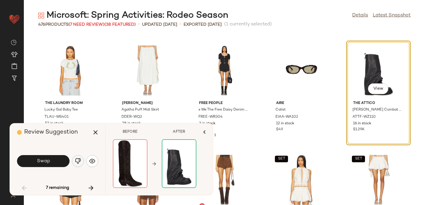
click at [78, 157] on button "button" at bounding box center [78, 161] width 12 height 12
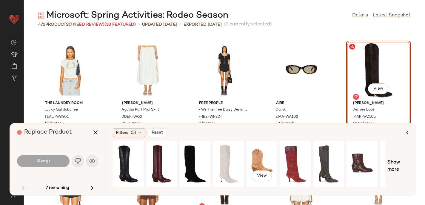
click at [258, 158] on div "View" at bounding box center [261, 164] width 27 height 42
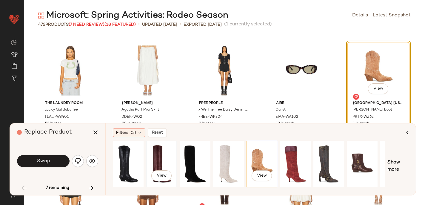
click at [154, 154] on div "View" at bounding box center [161, 164] width 27 height 42
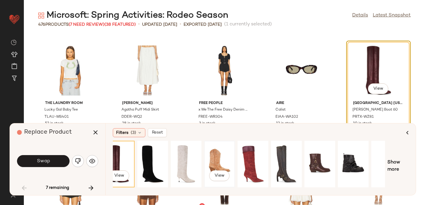
scroll to position [0, 59]
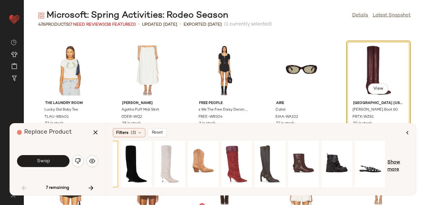
click at [393, 160] on span "Show more" at bounding box center [397, 166] width 21 height 14
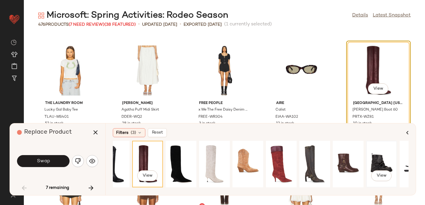
scroll to position [0, 0]
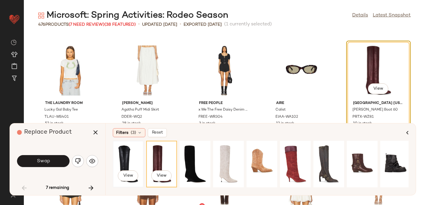
click at [121, 157] on div "View" at bounding box center [128, 164] width 27 height 42
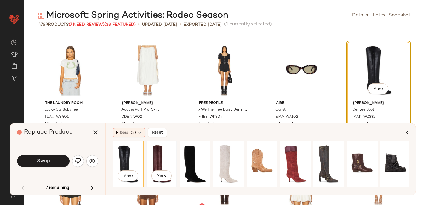
click at [160, 152] on div "View" at bounding box center [161, 164] width 27 height 42
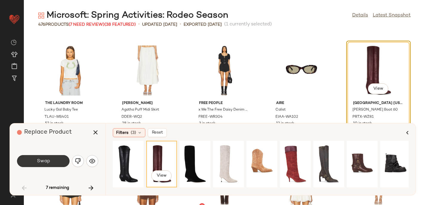
click at [47, 161] on span "Swap" at bounding box center [42, 161] width 13 height 6
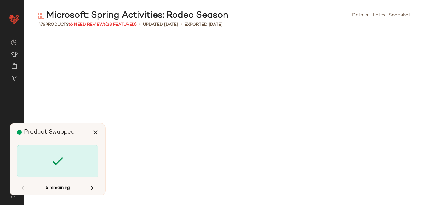
scroll to position [2401, 0]
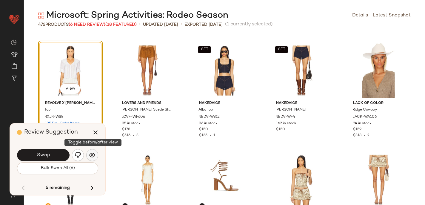
click at [92, 152] on img "button" at bounding box center [92, 155] width 6 height 6
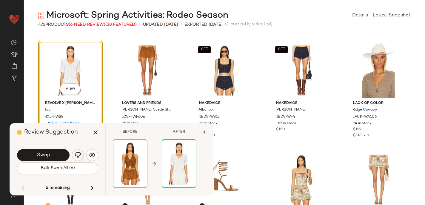
click at [80, 154] on img "button" at bounding box center [78, 155] width 6 height 6
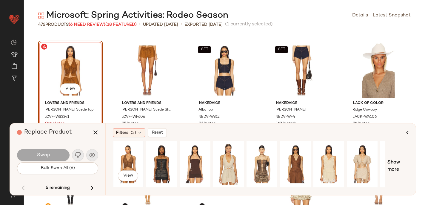
click at [126, 159] on div "View" at bounding box center [128, 164] width 27 height 42
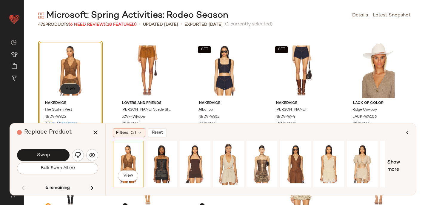
click at [70, 87] on span "View" at bounding box center [70, 88] width 10 height 5
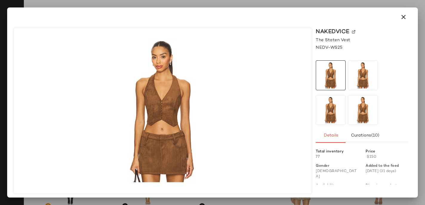
click at [354, 30] on img at bounding box center [354, 32] width 4 height 4
click at [404, 15] on icon "button" at bounding box center [403, 16] width 7 height 7
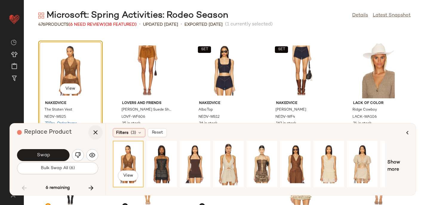
click at [98, 131] on icon "button" at bounding box center [95, 132] width 7 height 7
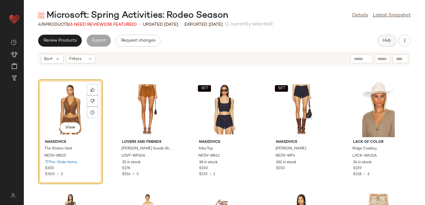
click at [389, 40] on span "Hub" at bounding box center [386, 40] width 8 height 5
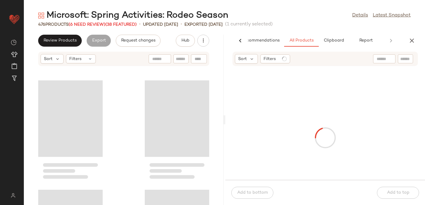
scroll to position [6002, 0]
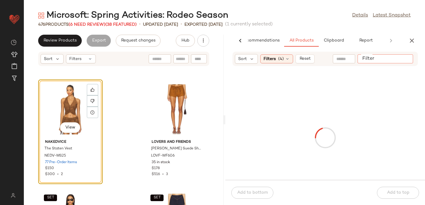
click at [400, 59] on input "Filter" at bounding box center [385, 59] width 51 height 6
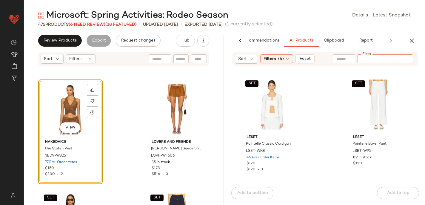
paste input "*********"
type input "*********"
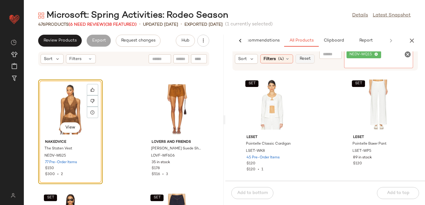
click at [300, 56] on span "Reset" at bounding box center [304, 58] width 11 height 5
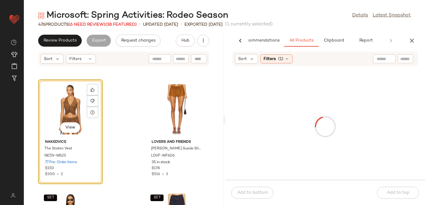
click at [399, 57] on div at bounding box center [404, 58] width 15 height 9
paste input "*********"
type input "*********"
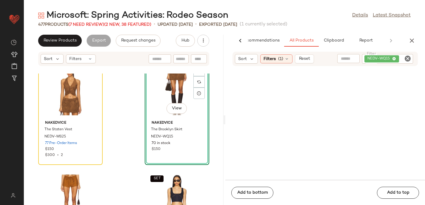
scroll to position [6086, 0]
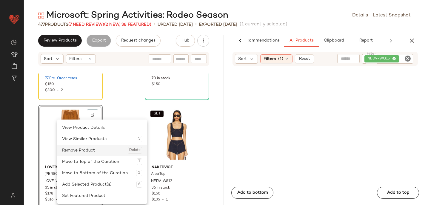
click at [81, 151] on div "Remove Product Delete" at bounding box center [102, 149] width 80 height 11
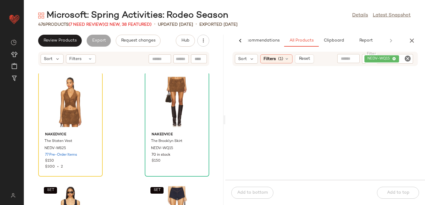
scroll to position [6009, 0]
click at [100, 23] on span "(7 Need Review)" at bounding box center [87, 24] width 36 height 4
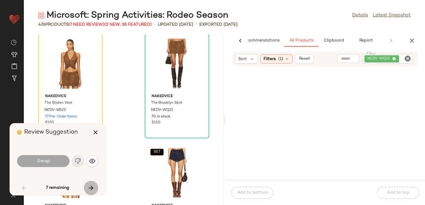
click at [89, 183] on button "button" at bounding box center [91, 187] width 14 height 14
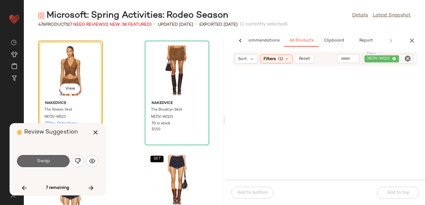
click at [52, 159] on button "Swap" at bounding box center [43, 161] width 52 height 12
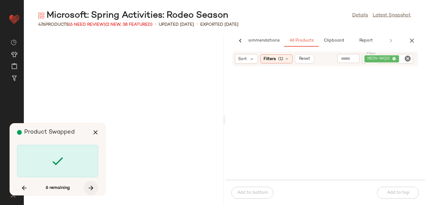
scroll to position [10476, 0]
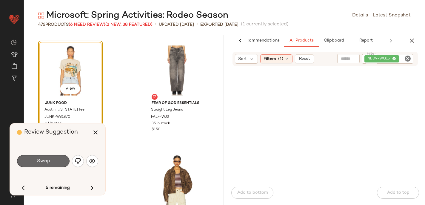
click at [45, 159] on span "Swap" at bounding box center [42, 161] width 13 height 6
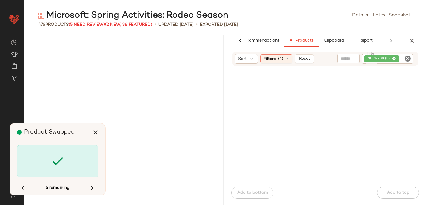
scroll to position [11568, 0]
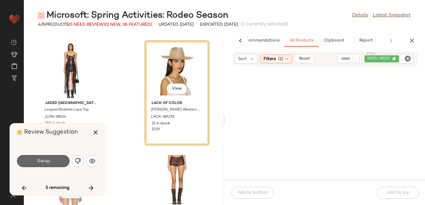
click at [55, 156] on button "Swap" at bounding box center [43, 161] width 52 height 12
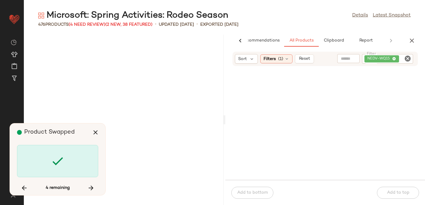
scroll to position [15824, 0]
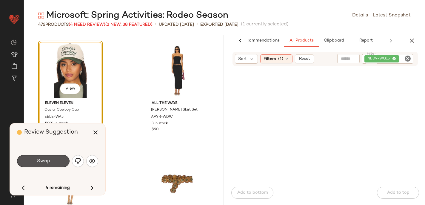
click at [55, 156] on button "Swap" at bounding box center [43, 161] width 52 height 12
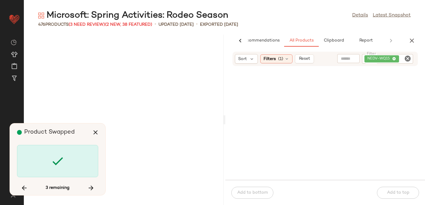
scroll to position [19425, 0]
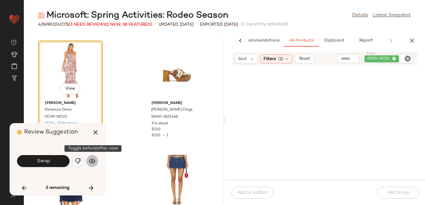
click at [95, 160] on img "button" at bounding box center [92, 161] width 6 height 6
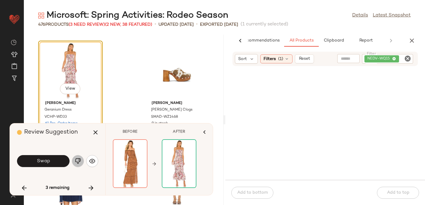
click at [77, 159] on img "button" at bounding box center [78, 161] width 6 height 6
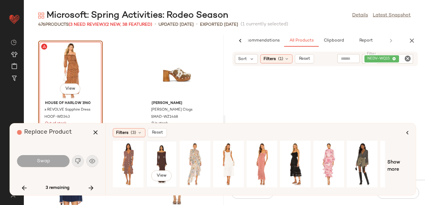
click at [163, 157] on div "View" at bounding box center [161, 164] width 27 height 42
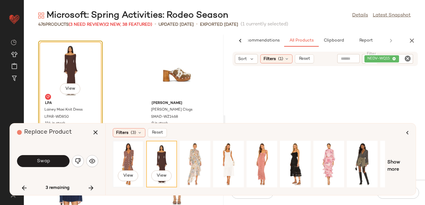
click at [130, 154] on div "View" at bounding box center [128, 164] width 27 height 42
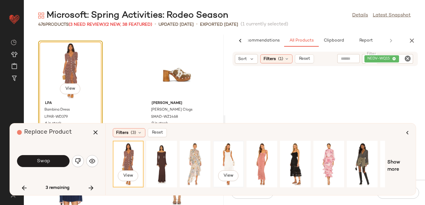
scroll to position [0, 59]
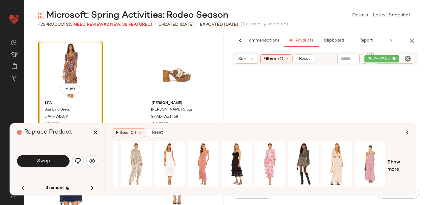
click at [401, 162] on span "Show more" at bounding box center [397, 166] width 21 height 14
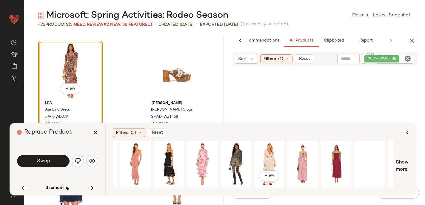
scroll to position [0, 226]
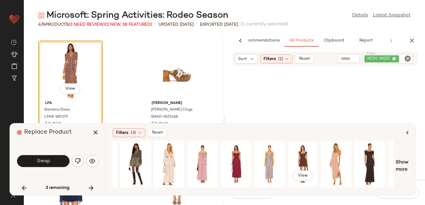
click at [306, 155] on div "View" at bounding box center [302, 164] width 27 height 42
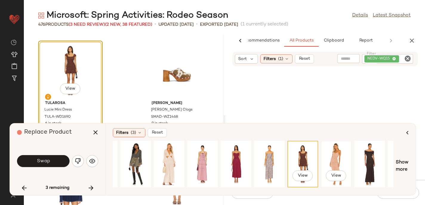
click at [334, 155] on div "View" at bounding box center [336, 164] width 27 height 42
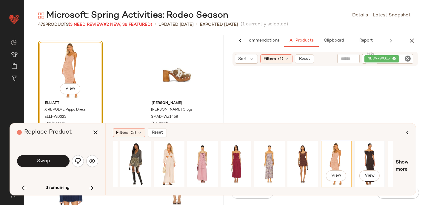
click at [367, 151] on div "View" at bounding box center [369, 164] width 27 height 42
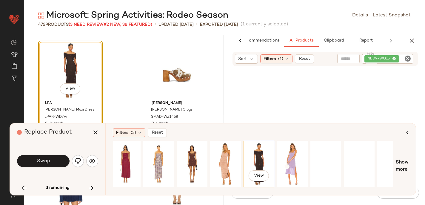
scroll to position [0, 384]
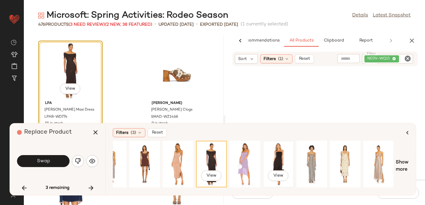
click at [277, 149] on div "View" at bounding box center [278, 164] width 27 height 42
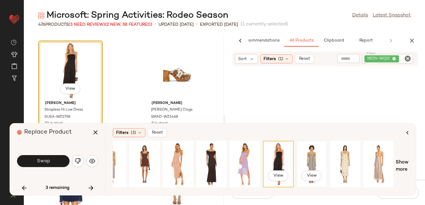
click at [313, 159] on div "View" at bounding box center [311, 164] width 27 height 42
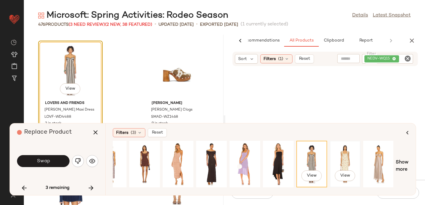
click at [351, 157] on div "View" at bounding box center [345, 164] width 27 height 42
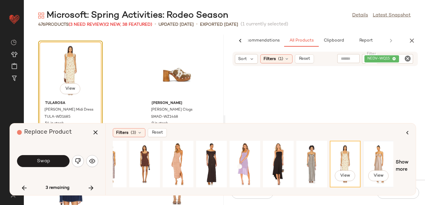
click at [378, 151] on div "View" at bounding box center [378, 164] width 27 height 42
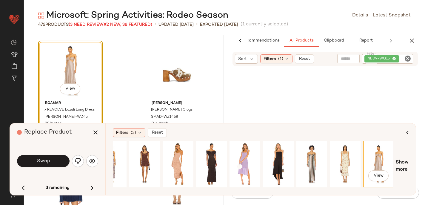
click at [405, 167] on span "Show more" at bounding box center [401, 166] width 13 height 14
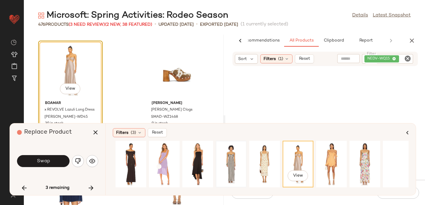
scroll to position [0, 537]
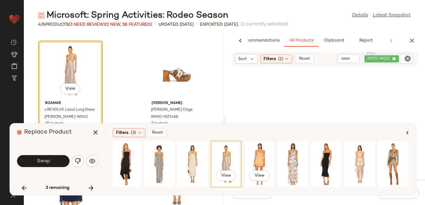
click at [261, 160] on div "View" at bounding box center [259, 164] width 27 height 42
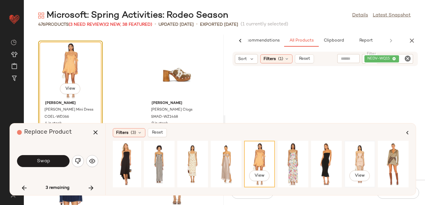
click at [358, 163] on div "View" at bounding box center [359, 164] width 27 height 42
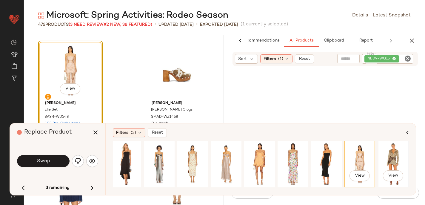
click at [389, 162] on div "View" at bounding box center [393, 164] width 27 height 42
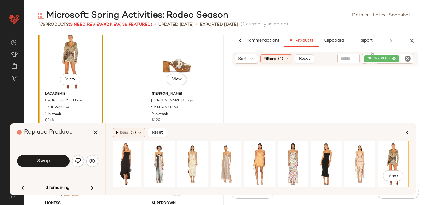
scroll to position [19434, 0]
click at [183, 158] on div "View" at bounding box center [192, 164] width 27 height 42
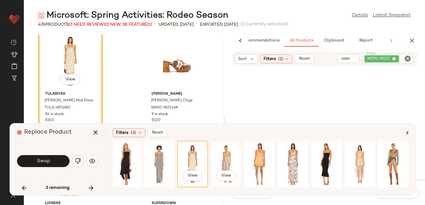
click at [224, 160] on div "View" at bounding box center [226, 164] width 27 height 42
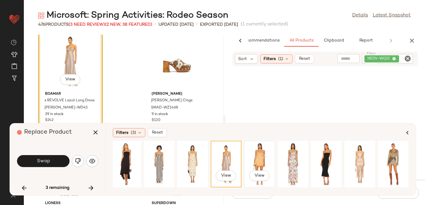
click at [262, 164] on div "View" at bounding box center [259, 164] width 27 height 42
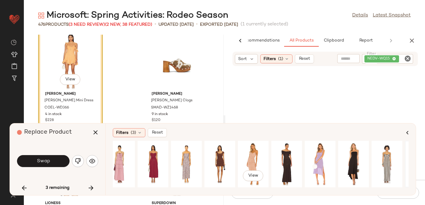
scroll to position [0, 300]
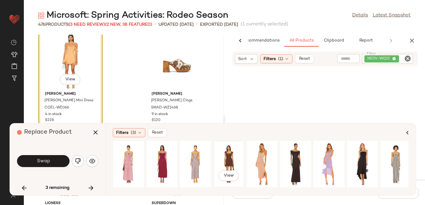
click at [234, 157] on div "View" at bounding box center [228, 164] width 27 height 42
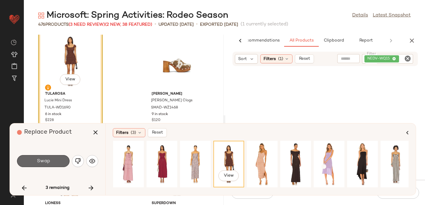
click at [44, 157] on button "Swap" at bounding box center [43, 161] width 52 height 12
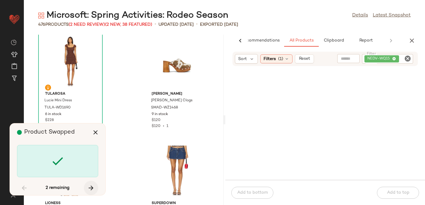
click at [92, 189] on icon "button" at bounding box center [90, 187] width 7 height 7
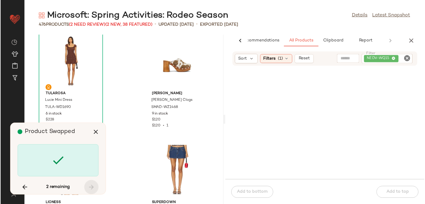
scroll to position [20407, 0]
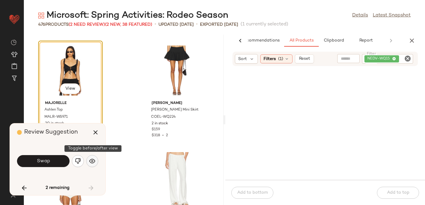
click at [92, 157] on button "button" at bounding box center [92, 161] width 12 height 12
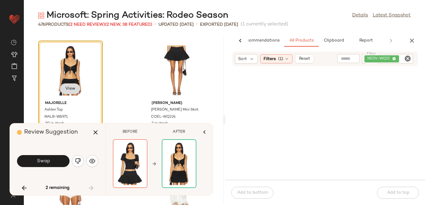
click at [74, 86] on button "View" at bounding box center [70, 88] width 20 height 11
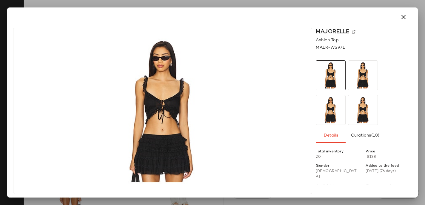
click at [354, 30] on img at bounding box center [354, 32] width 4 height 4
click at [401, 18] on icon "button" at bounding box center [403, 16] width 7 height 7
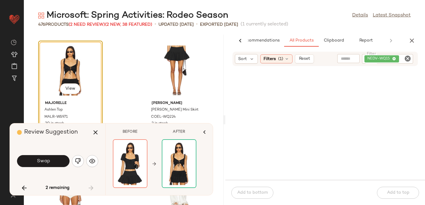
click at [406, 58] on icon "Clear Filter" at bounding box center [407, 58] width 7 height 7
paste input "**********"
type input "**********"
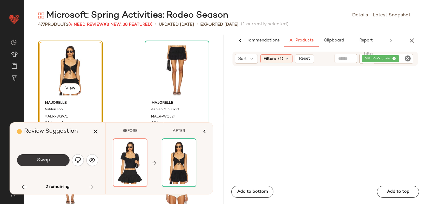
click at [55, 157] on button "Swap" at bounding box center [43, 160] width 52 height 12
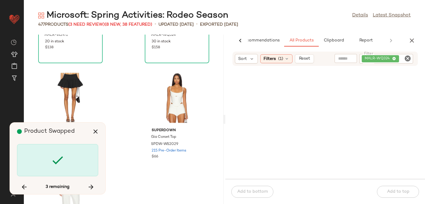
scroll to position [20490, 0]
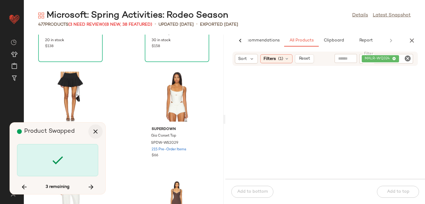
click at [94, 132] on icon "button" at bounding box center [95, 131] width 7 height 7
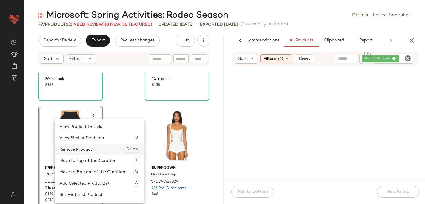
click at [82, 146] on div "Remove Product Delete" at bounding box center [99, 149] width 80 height 11
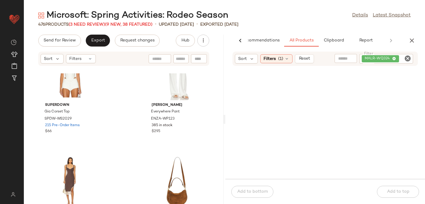
scroll to position [20567, 0]
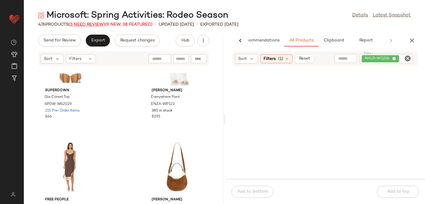
click at [97, 23] on span "(3 Need Review)" at bounding box center [87, 24] width 36 height 4
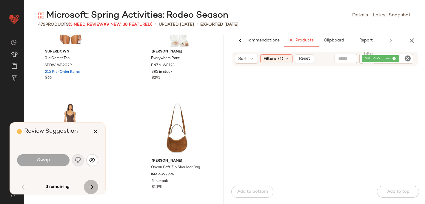
click at [91, 186] on icon "button" at bounding box center [90, 186] width 7 height 7
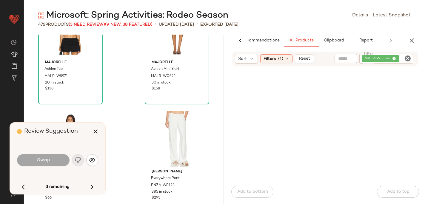
scroll to position [20449, 0]
click at [90, 185] on icon "button" at bounding box center [90, 186] width 7 height 7
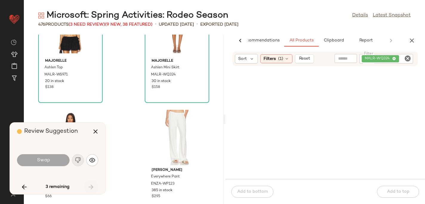
click at [90, 185] on div "3 remaining" at bounding box center [57, 187] width 81 height 14
click at [25, 185] on icon "button" at bounding box center [24, 186] width 7 height 7
click at [25, 185] on div "3 remaining" at bounding box center [57, 187] width 81 height 14
click at [95, 129] on icon "button" at bounding box center [95, 131] width 7 height 7
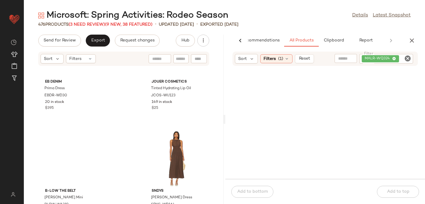
scroll to position [19775, 0]
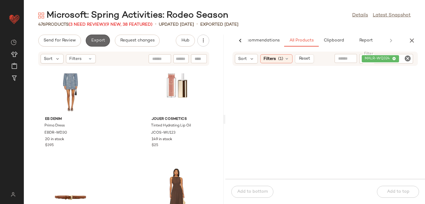
click at [96, 41] on span "Export" at bounding box center [98, 40] width 14 height 5
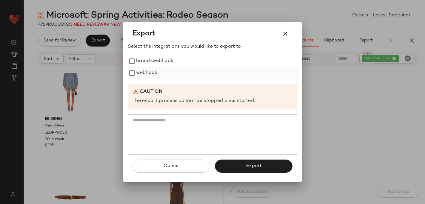
click at [152, 70] on label "webhook" at bounding box center [146, 73] width 21 height 12
click at [233, 167] on button "Export" at bounding box center [254, 166] width 78 height 13
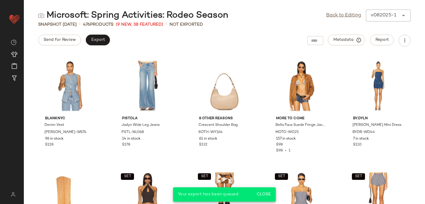
click at [241, 7] on main "Microsoft: Spring Activities: Rodeo Season Back to Editing v082025-1 ****** Sna…" at bounding box center [212, 102] width 425 height 204
